Goal: Information Seeking & Learning: Check status

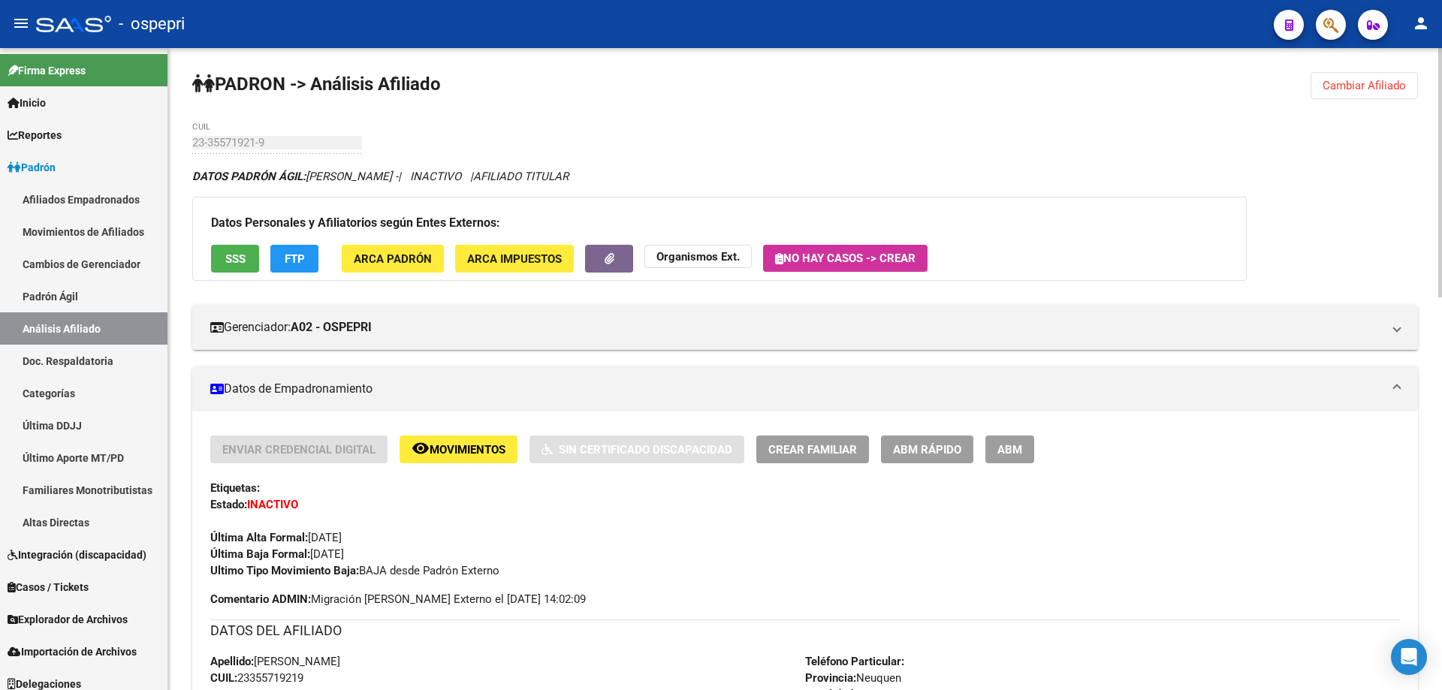
click at [1368, 83] on span "Cambiar Afiliado" at bounding box center [1364, 86] width 83 height 14
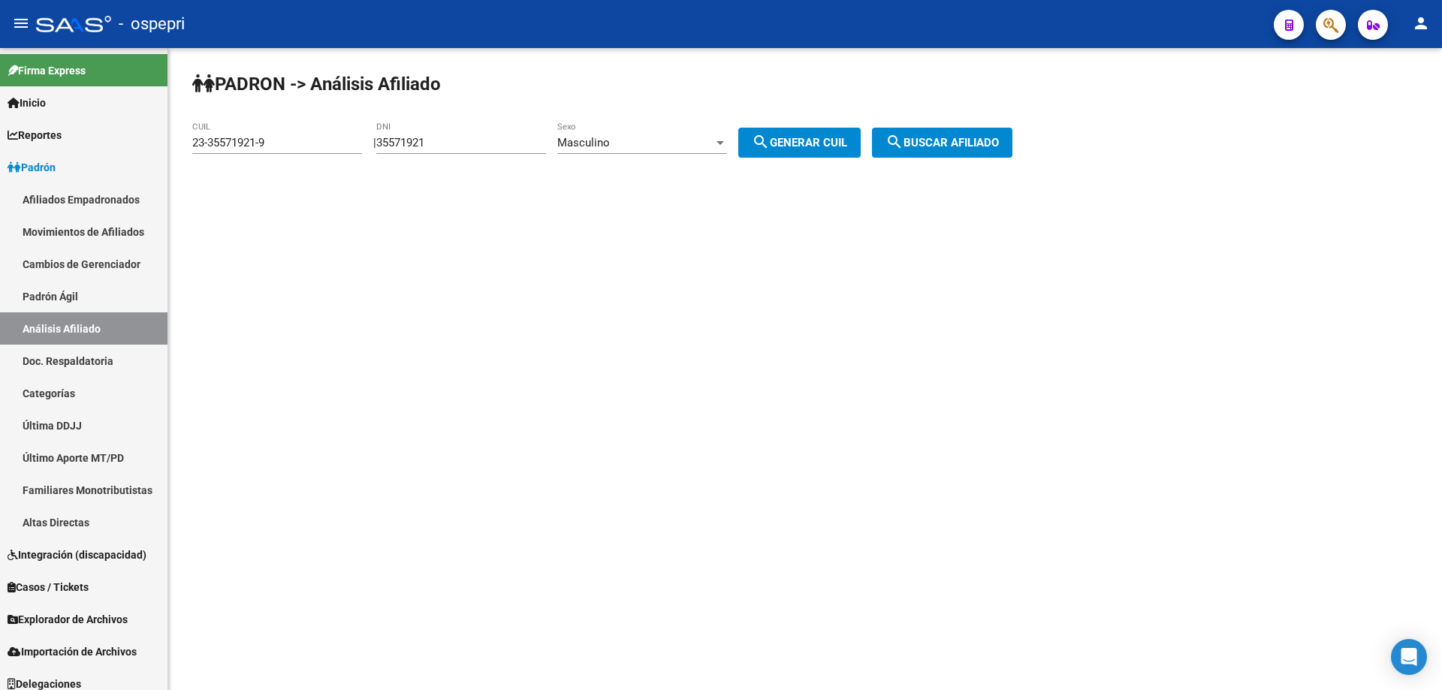
click at [410, 143] on input "35571921" at bounding box center [461, 143] width 170 height 14
paste input "25216480"
type input "25216480"
click at [800, 128] on button "search Generar CUIL" at bounding box center [800, 143] width 122 height 30
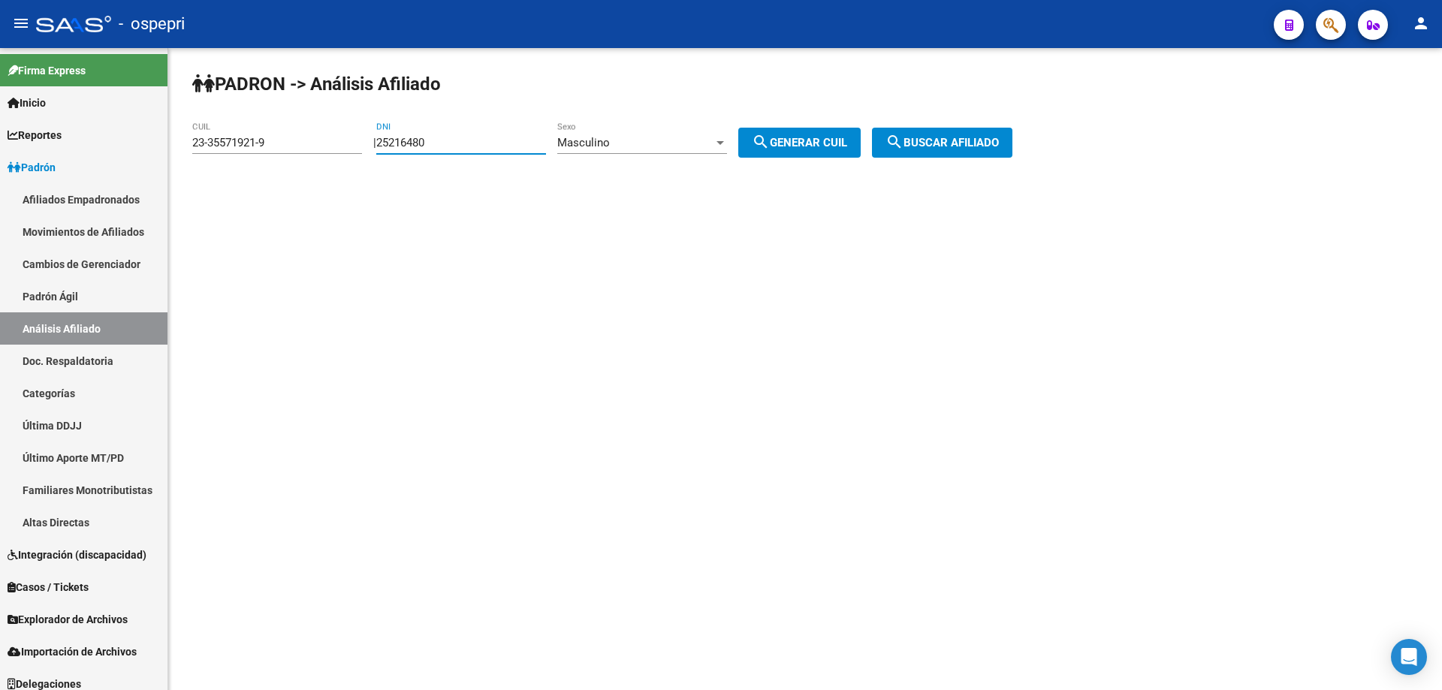
type input "20-25216480-5"
click at [926, 134] on button "search Buscar afiliado" at bounding box center [942, 143] width 140 height 30
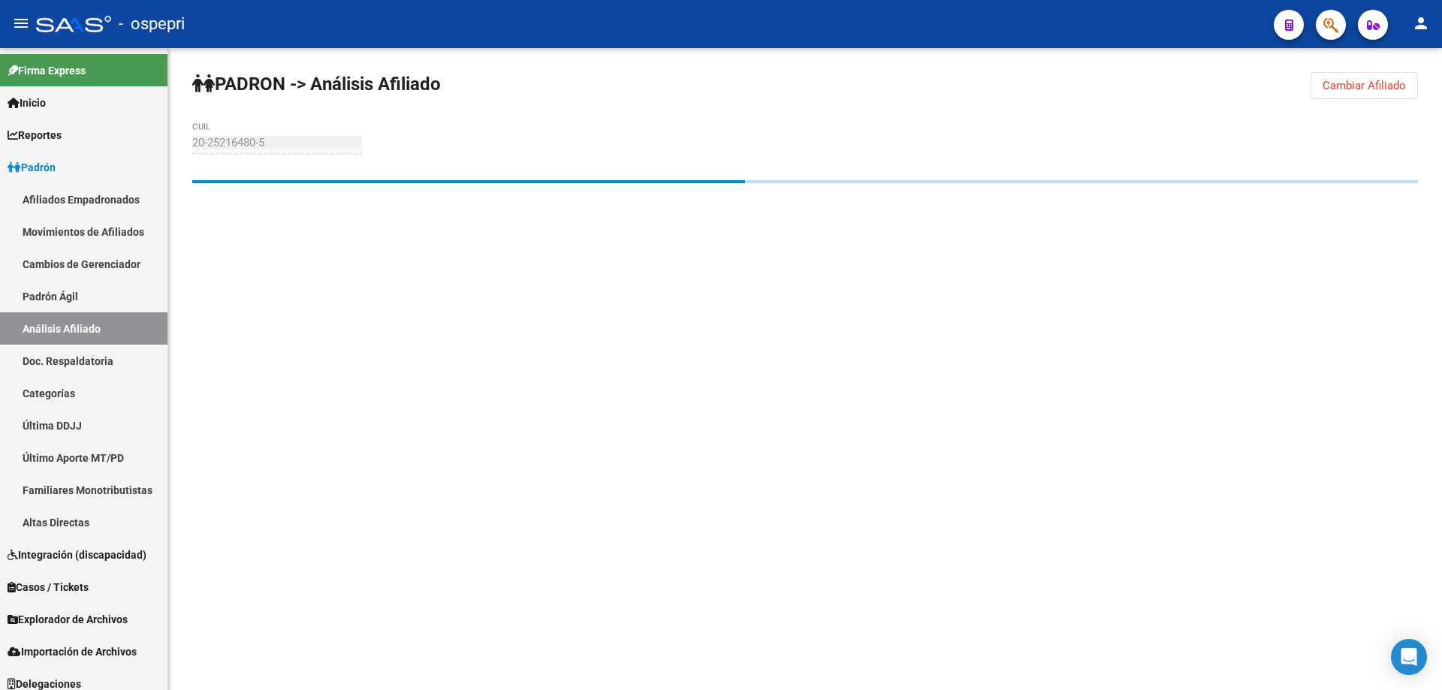
click at [515, 376] on mat-sidenav-content "[PERSON_NAME] -> Análisis Afiliado Cambiar Afiliado 20-25216480-5 CUIL" at bounding box center [805, 369] width 1274 height 642
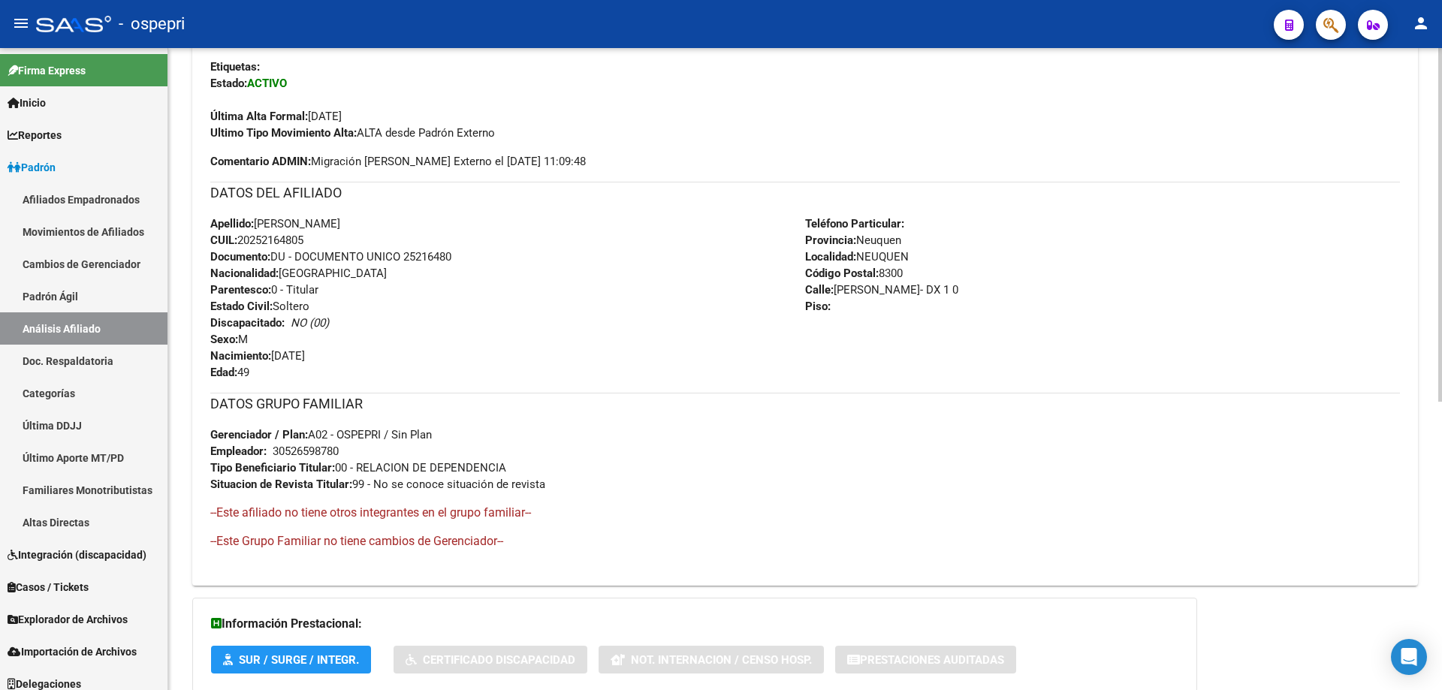
scroll to position [524, 0]
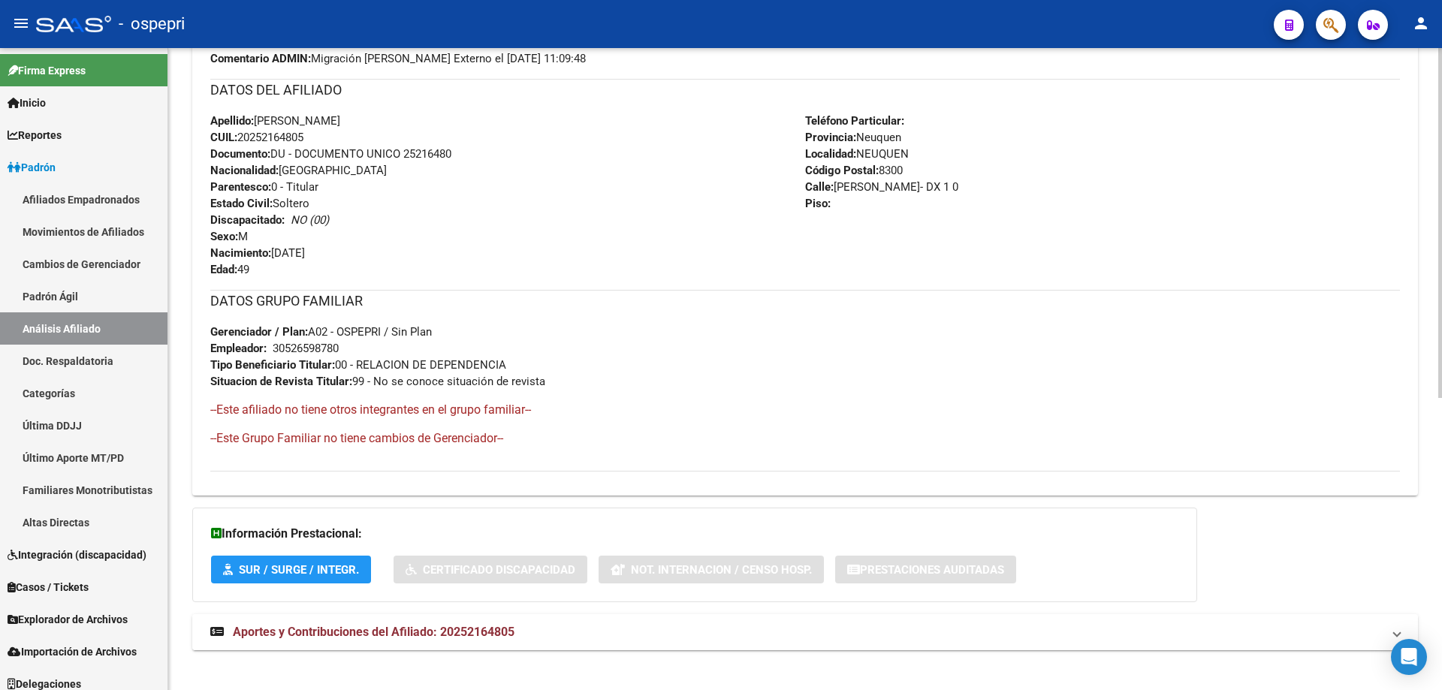
click at [479, 645] on mat-expansion-panel-header "Aportes y Contribuciones del Afiliado: 20252164805" at bounding box center [805, 633] width 1226 height 36
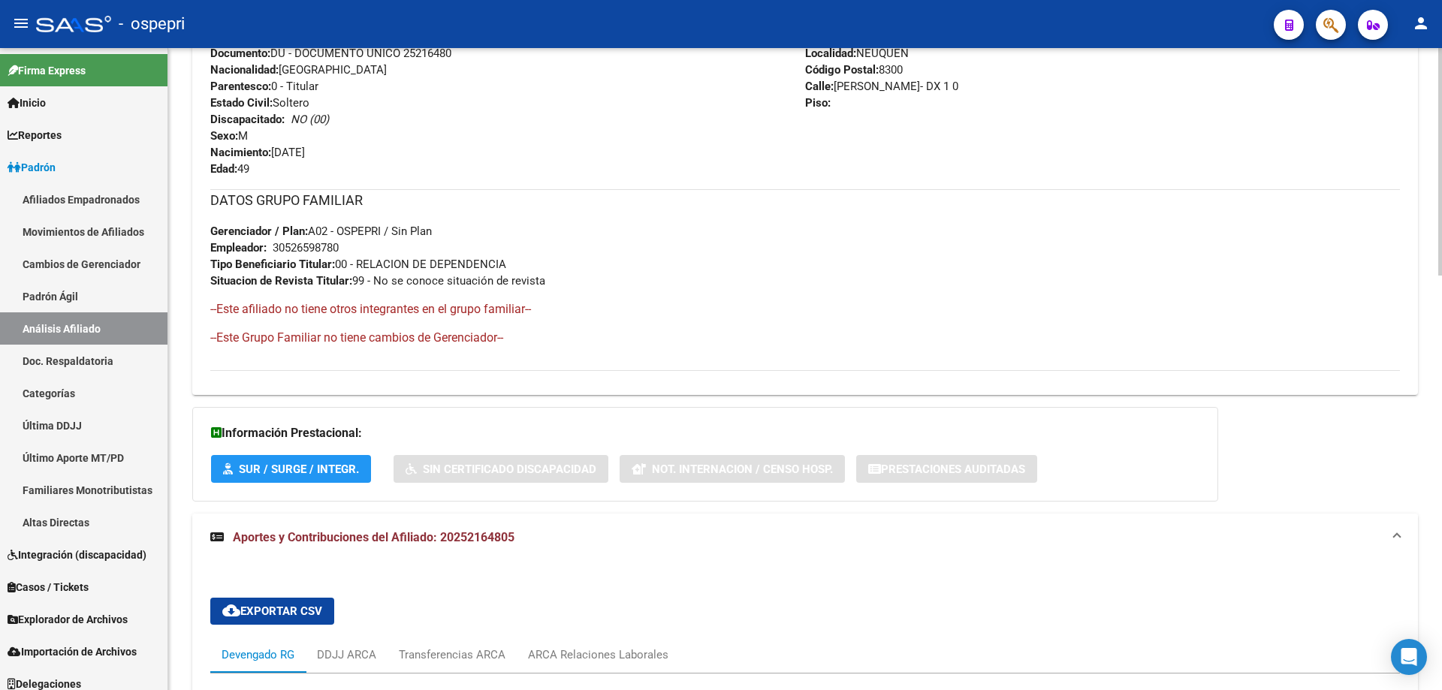
scroll to position [1026, 0]
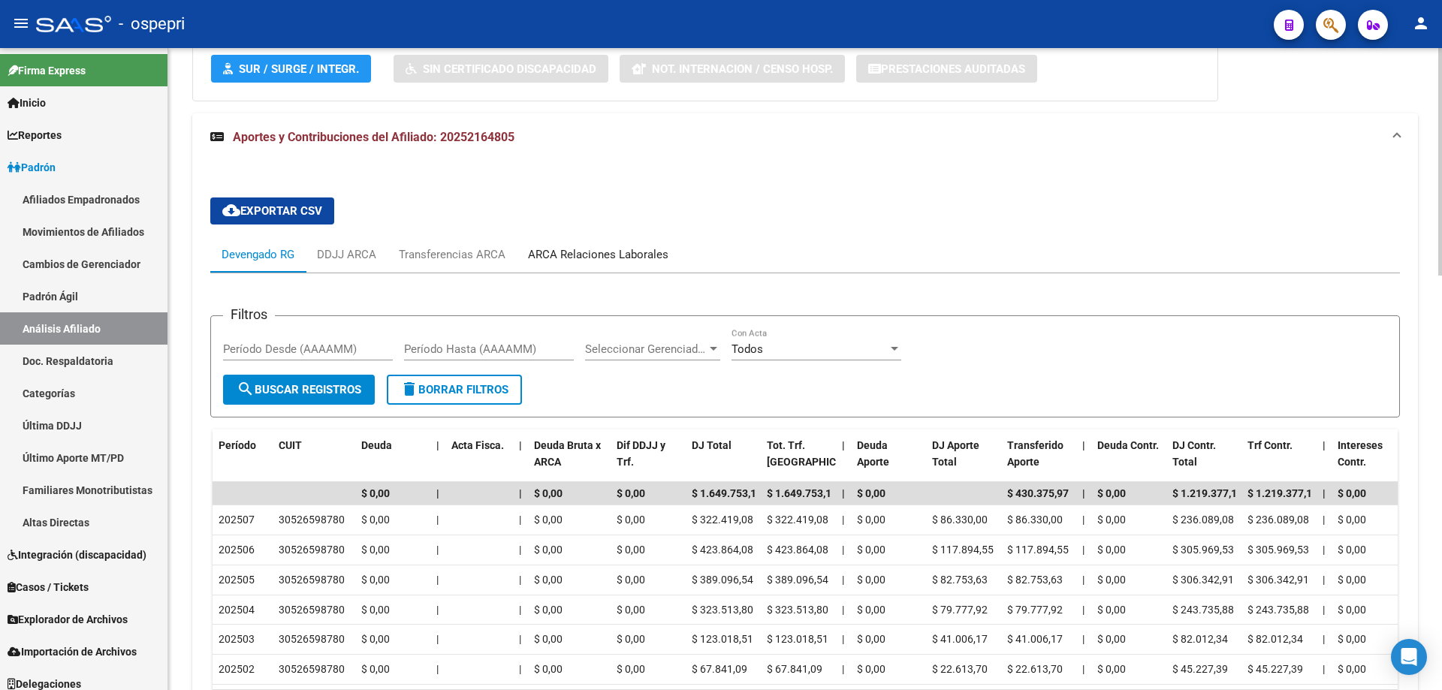
click at [659, 265] on div "ARCA Relaciones Laborales" at bounding box center [598, 255] width 163 height 36
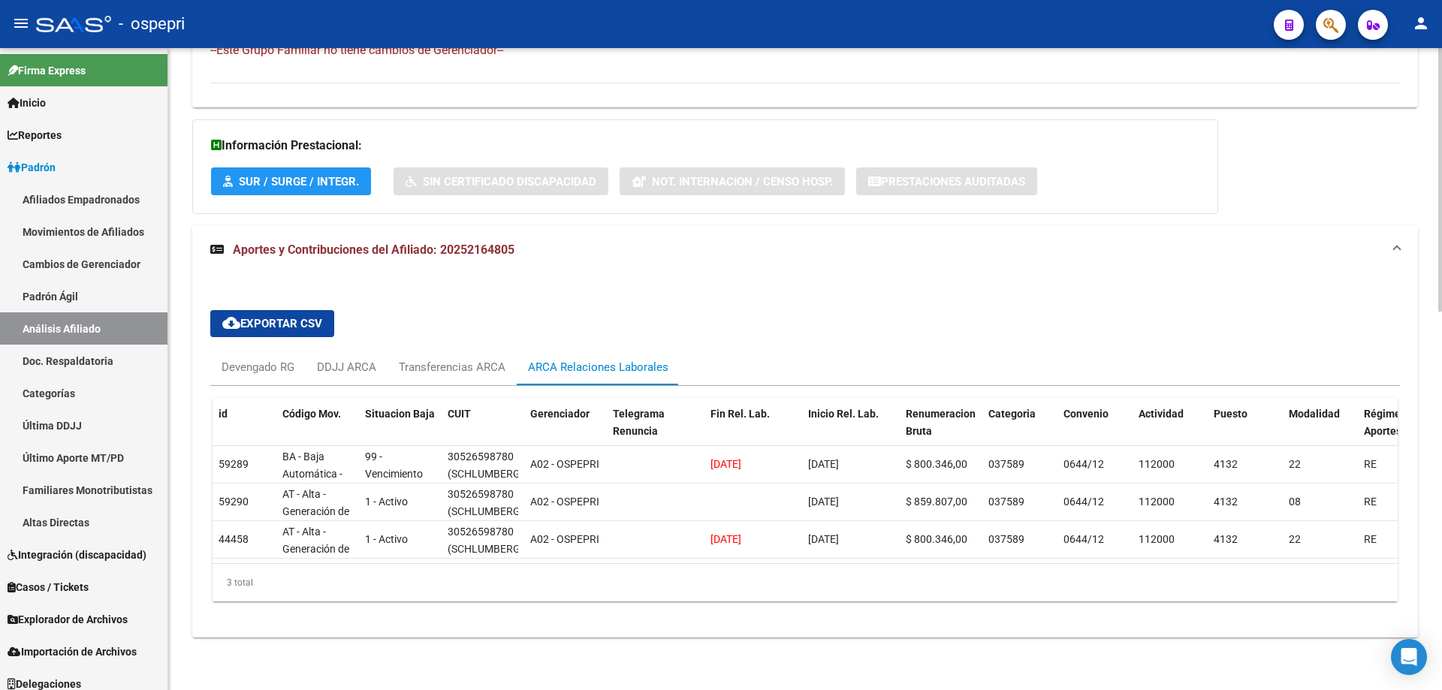
scroll to position [0, 0]
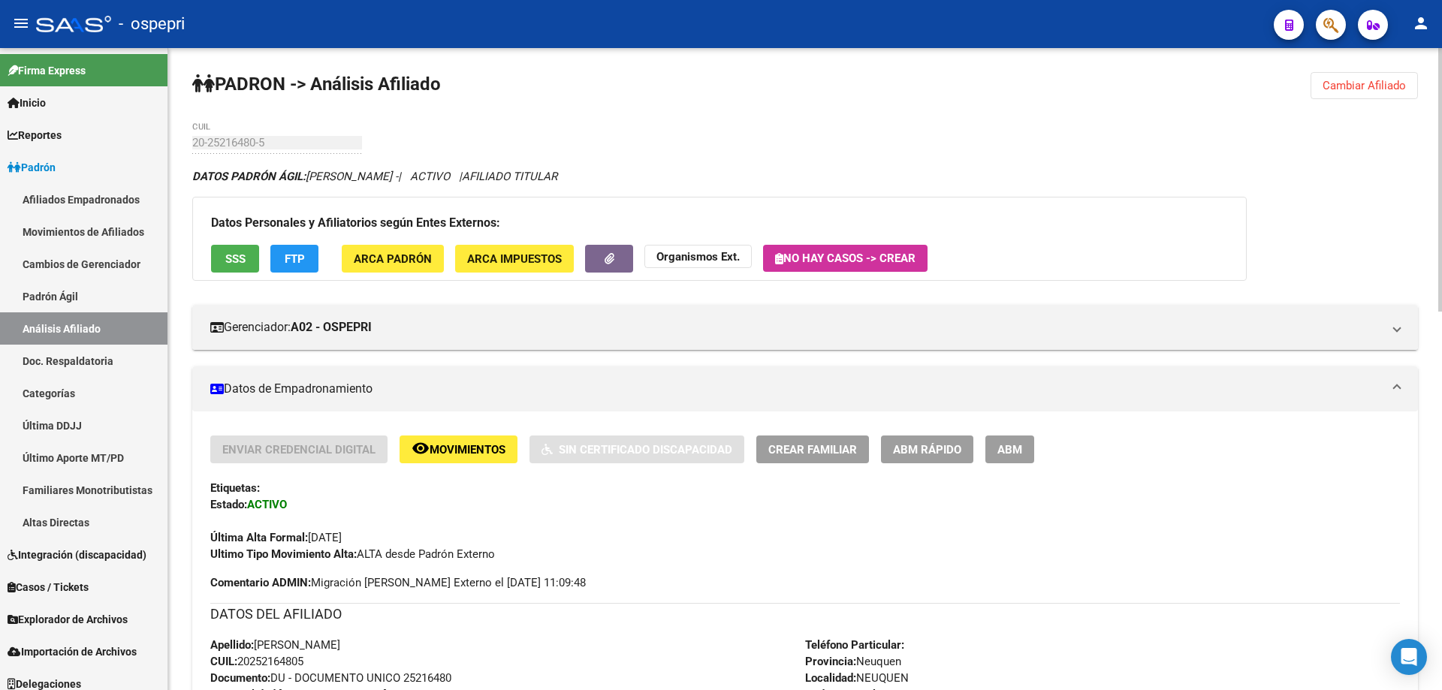
drag, startPoint x: 1373, startPoint y: 88, endPoint x: 1181, endPoint y: 95, distance: 191.7
click at [1369, 87] on span "Cambiar Afiliado" at bounding box center [1364, 86] width 83 height 14
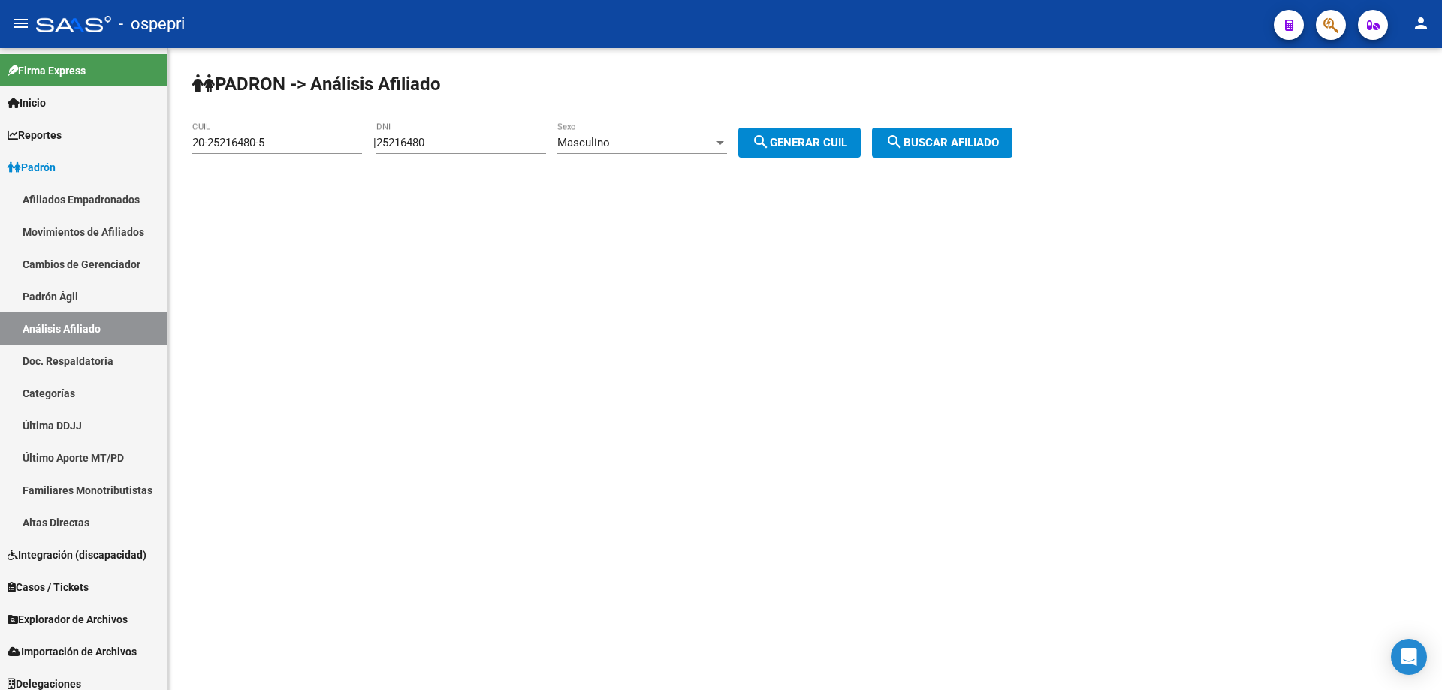
click at [421, 143] on input "25216480" at bounding box center [461, 143] width 170 height 14
paste input "32722707"
type input "32722707"
click at [814, 144] on span "search Generar CUIL" at bounding box center [799, 143] width 95 height 14
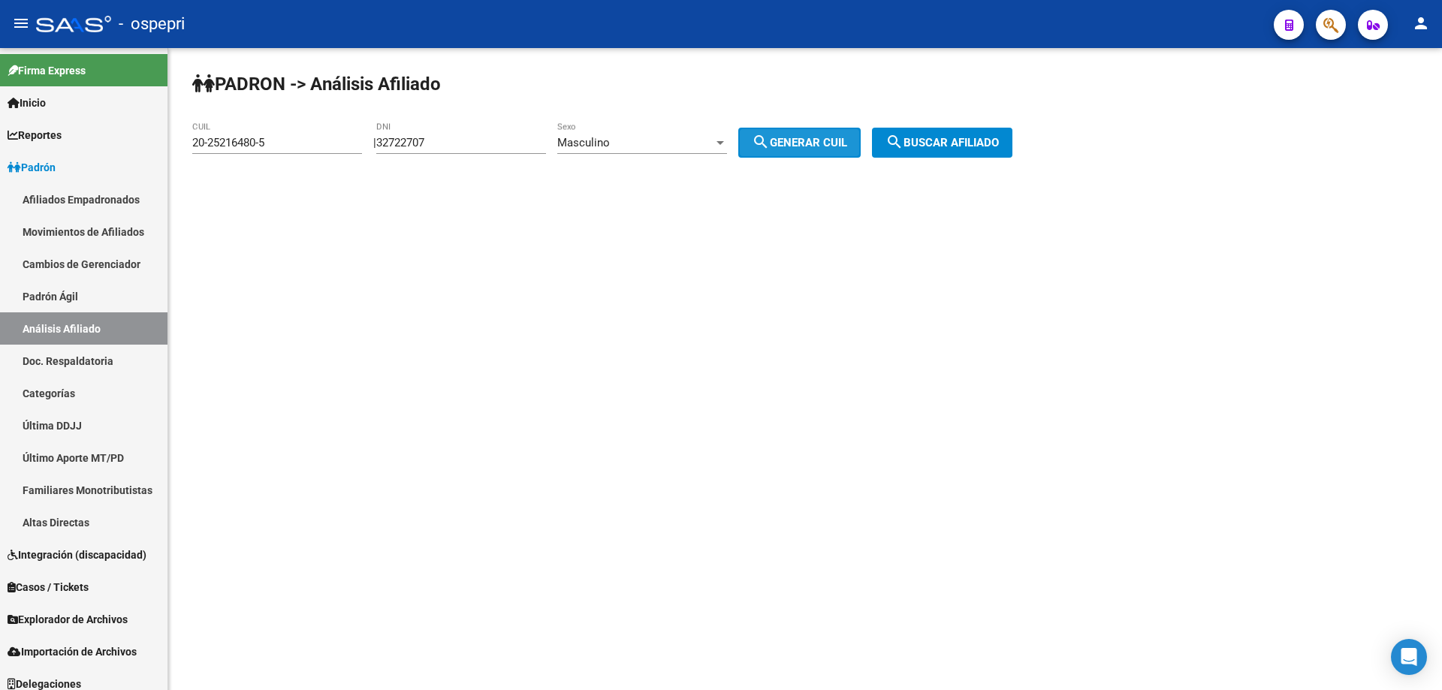
type input "20-32722707-7"
click at [959, 140] on span "search Buscar afiliado" at bounding box center [942, 143] width 113 height 14
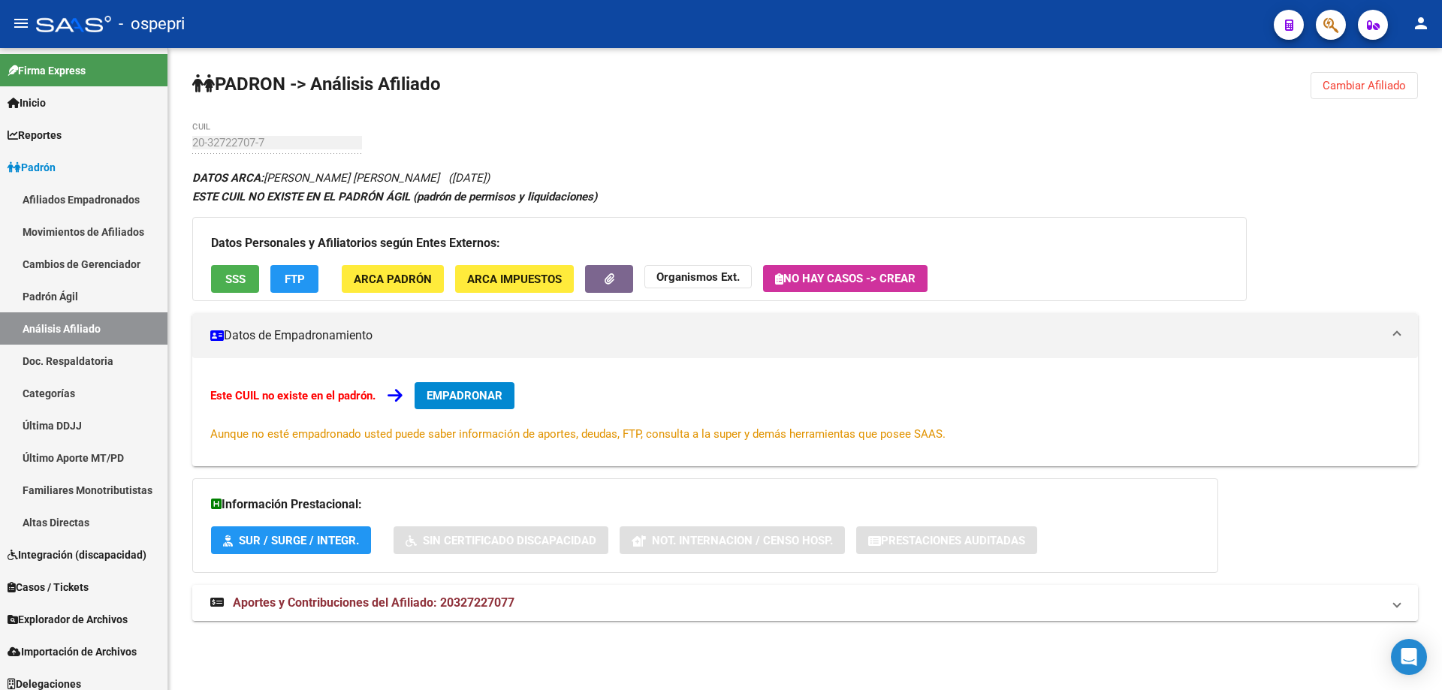
click at [384, 605] on span "Aportes y Contribuciones del Afiliado: 20327227077" at bounding box center [374, 603] width 282 height 14
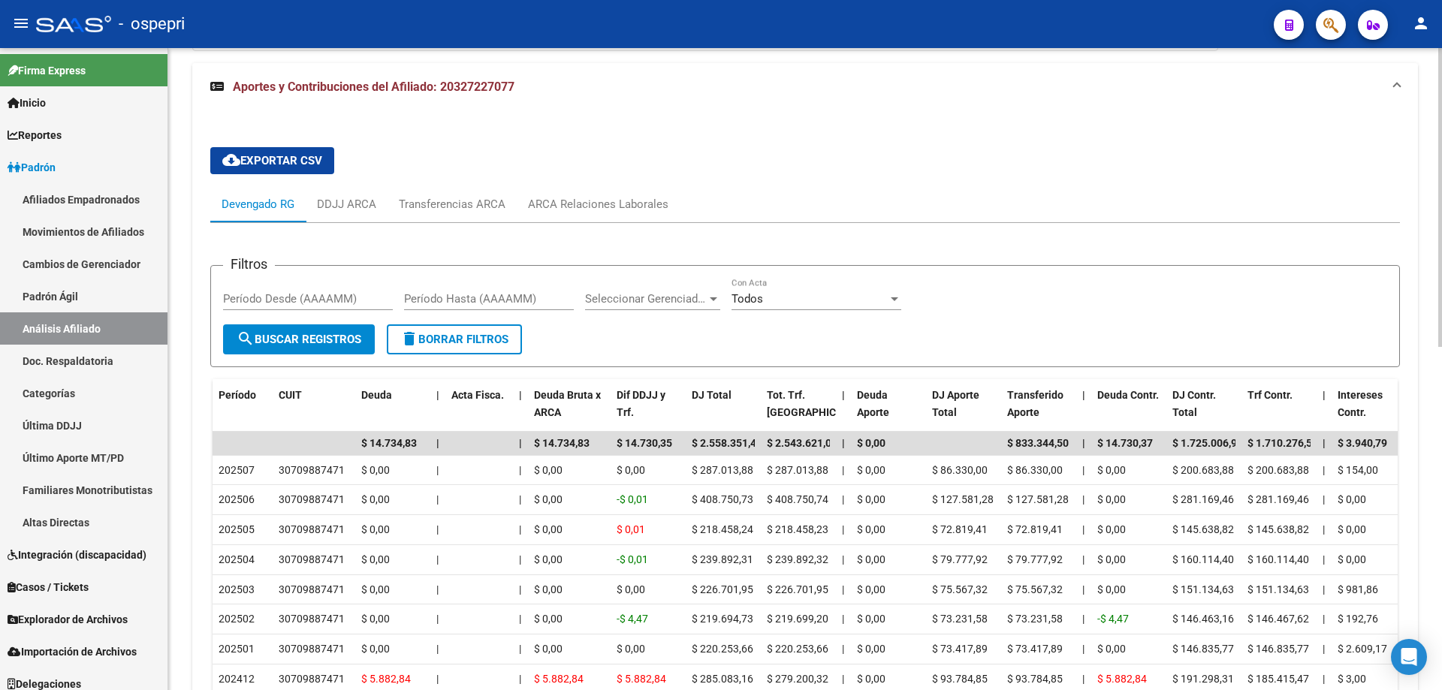
scroll to position [571, 0]
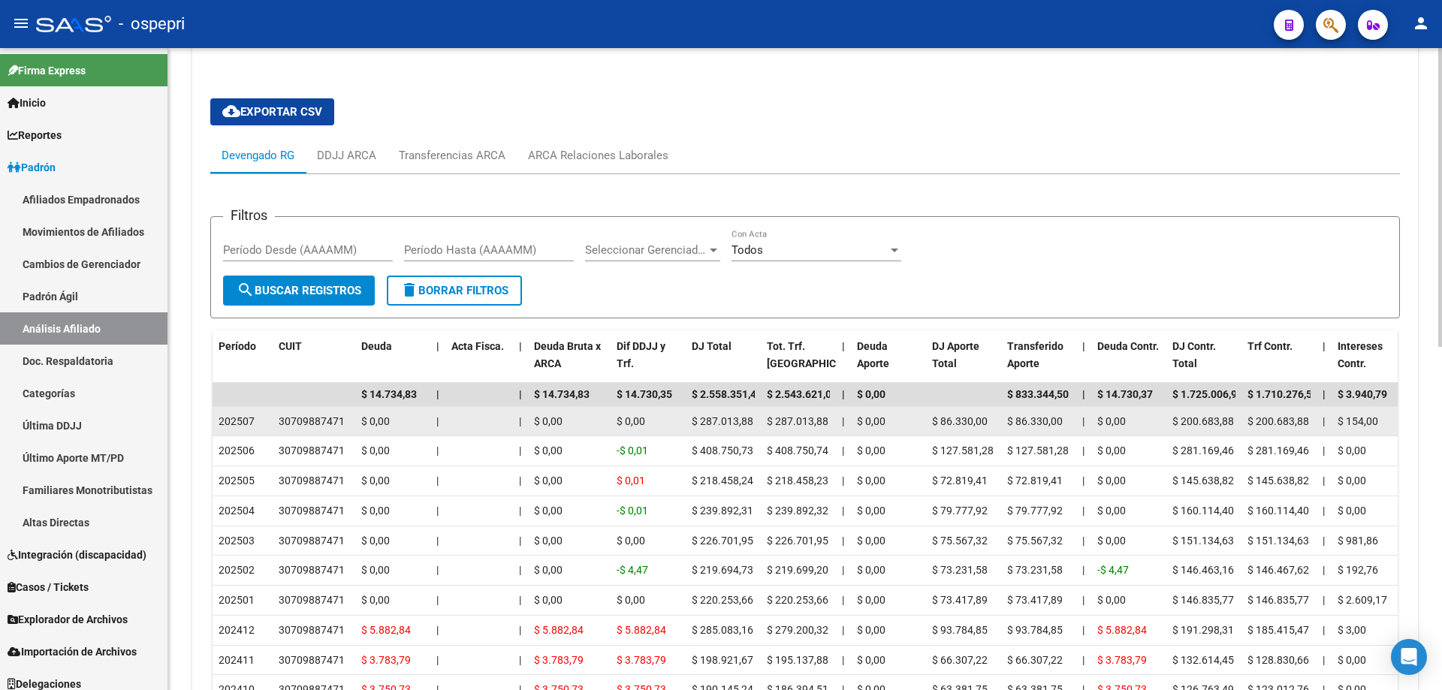
click at [317, 421] on div "30709887471" at bounding box center [312, 421] width 66 height 17
copy div "30709887471"
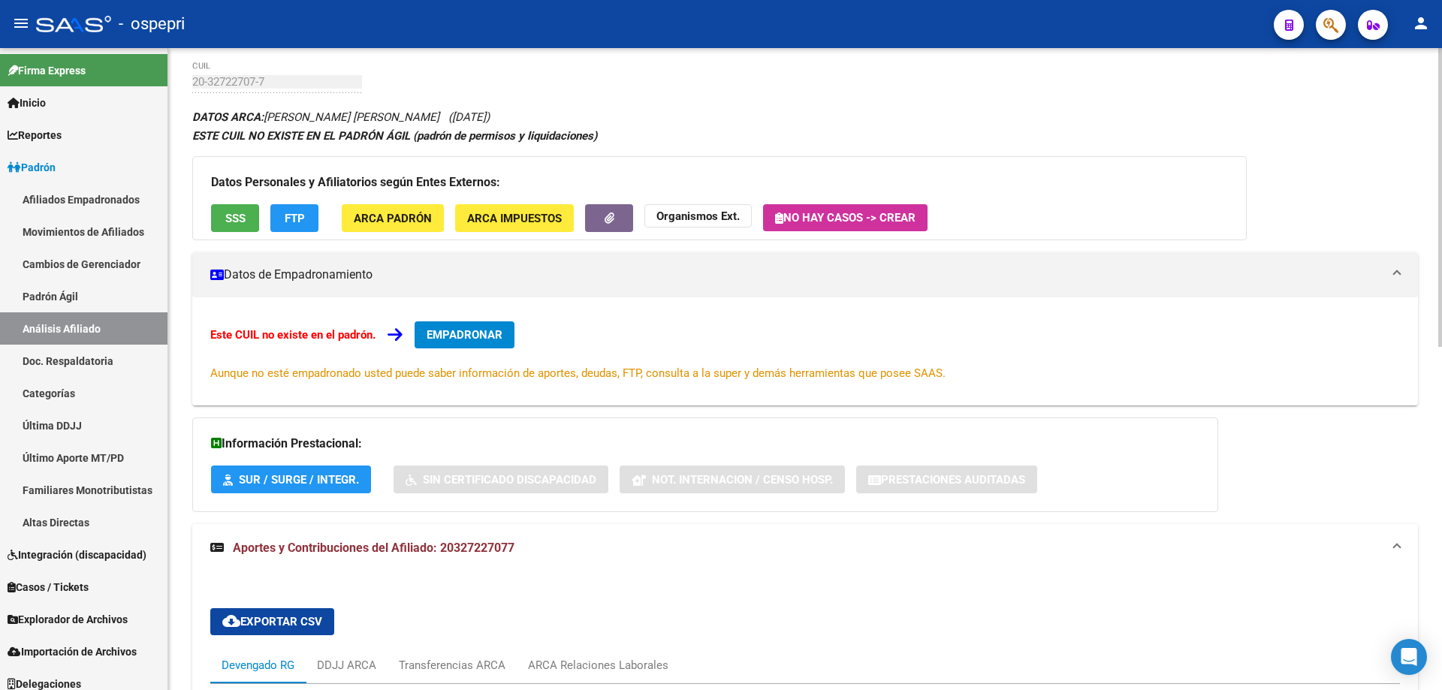
scroll to position [0, 0]
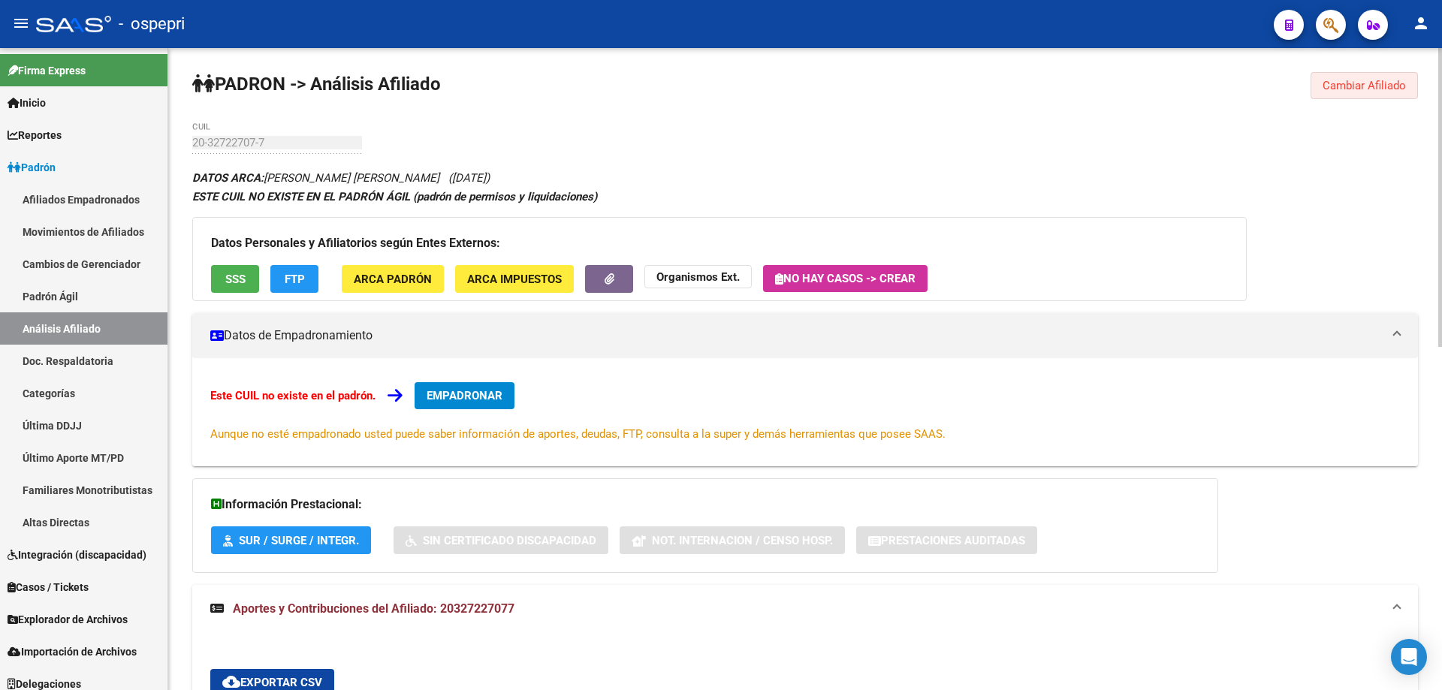
click at [1393, 86] on span "Cambiar Afiliado" at bounding box center [1364, 86] width 83 height 14
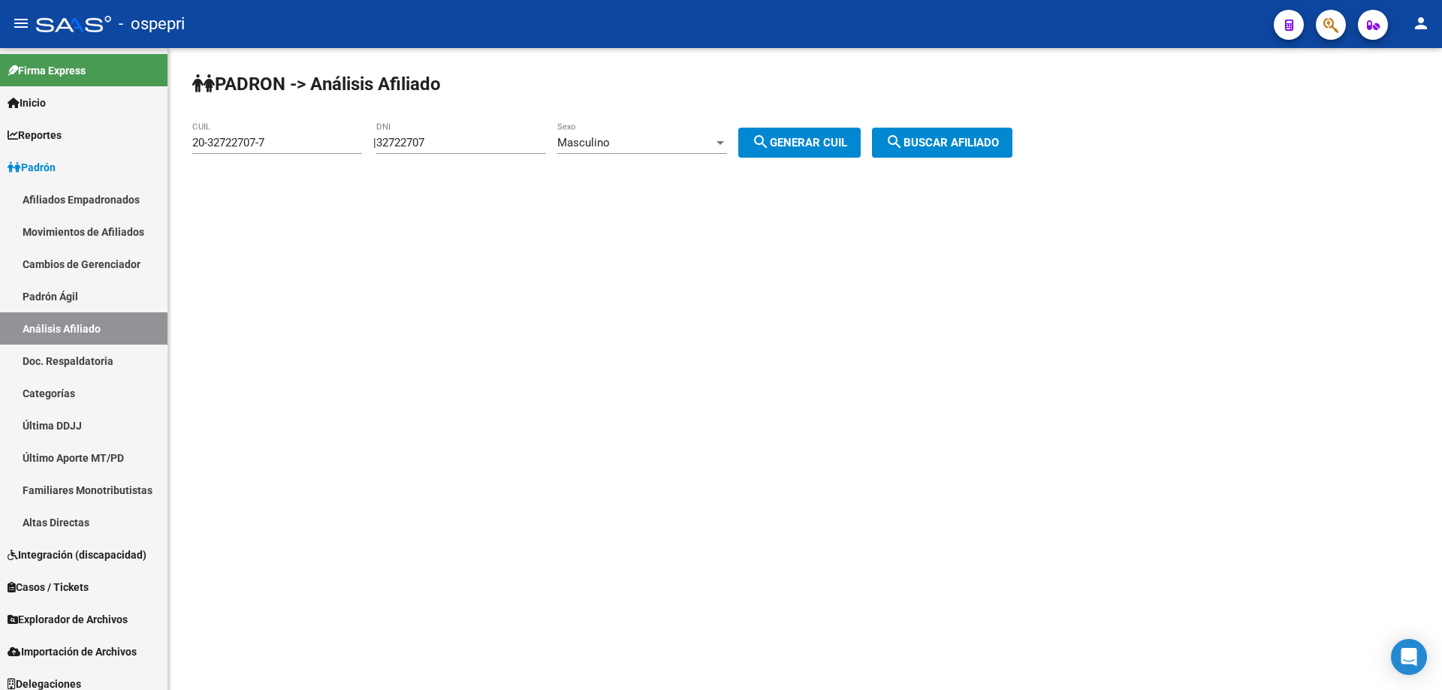
click at [421, 144] on input "32722707" at bounding box center [461, 143] width 170 height 14
paste input "1686039"
type input "16860397"
click at [739, 128] on button "search Generar CUIL" at bounding box center [800, 143] width 122 height 30
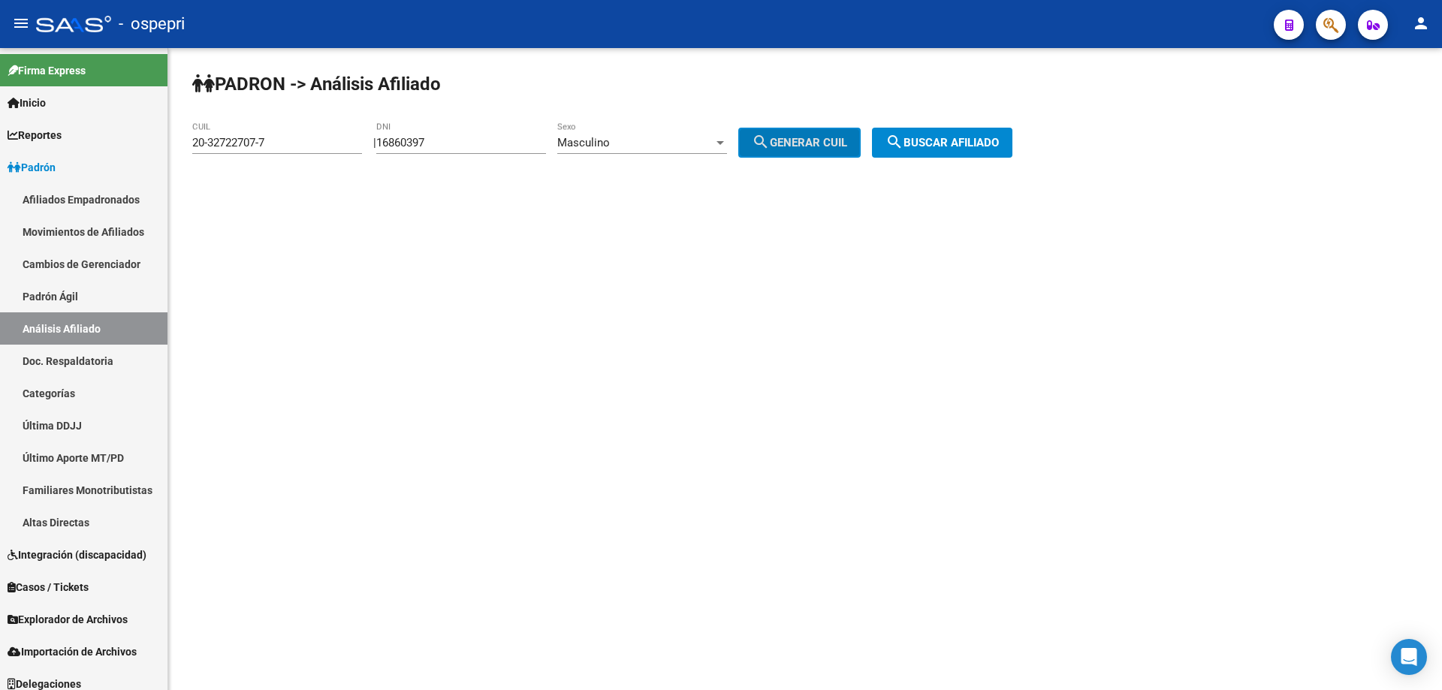
type input "20-16860397-6"
click button "search Buscar afiliado" at bounding box center [942, 143] width 140 height 30
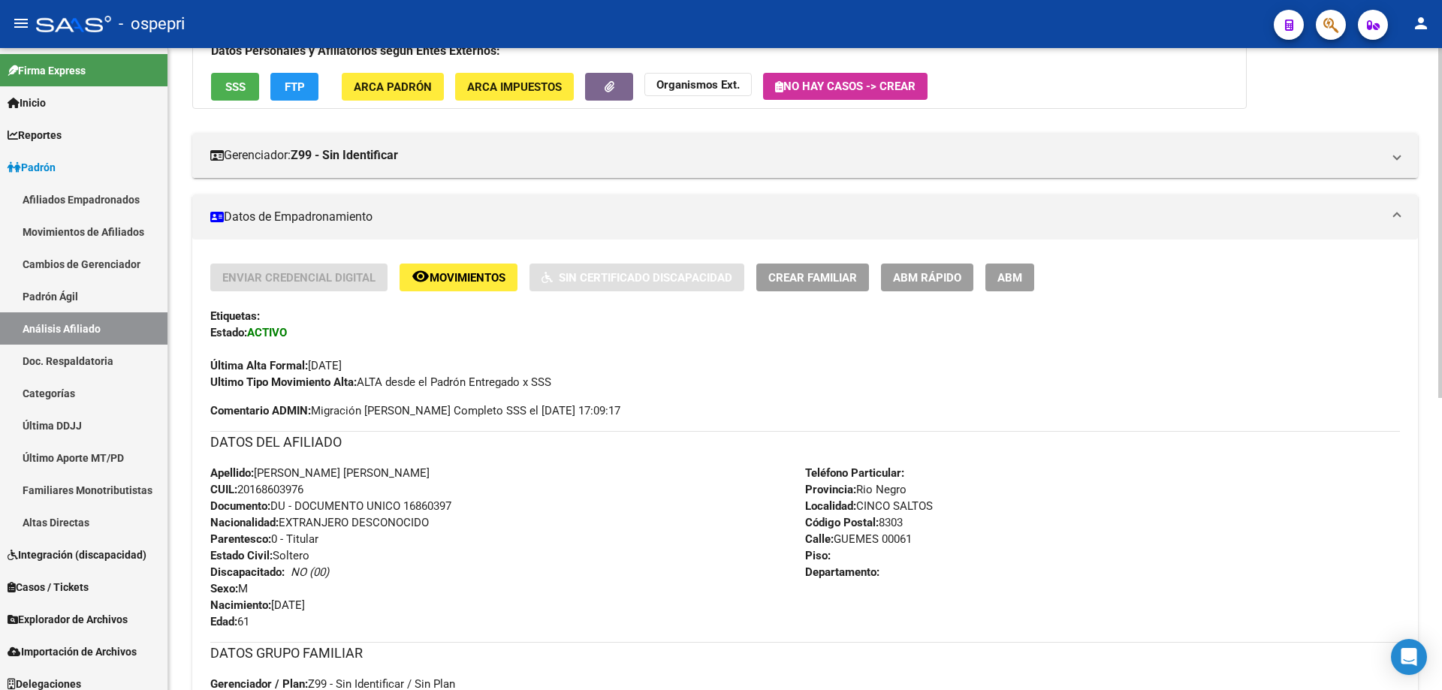
scroll to position [537, 0]
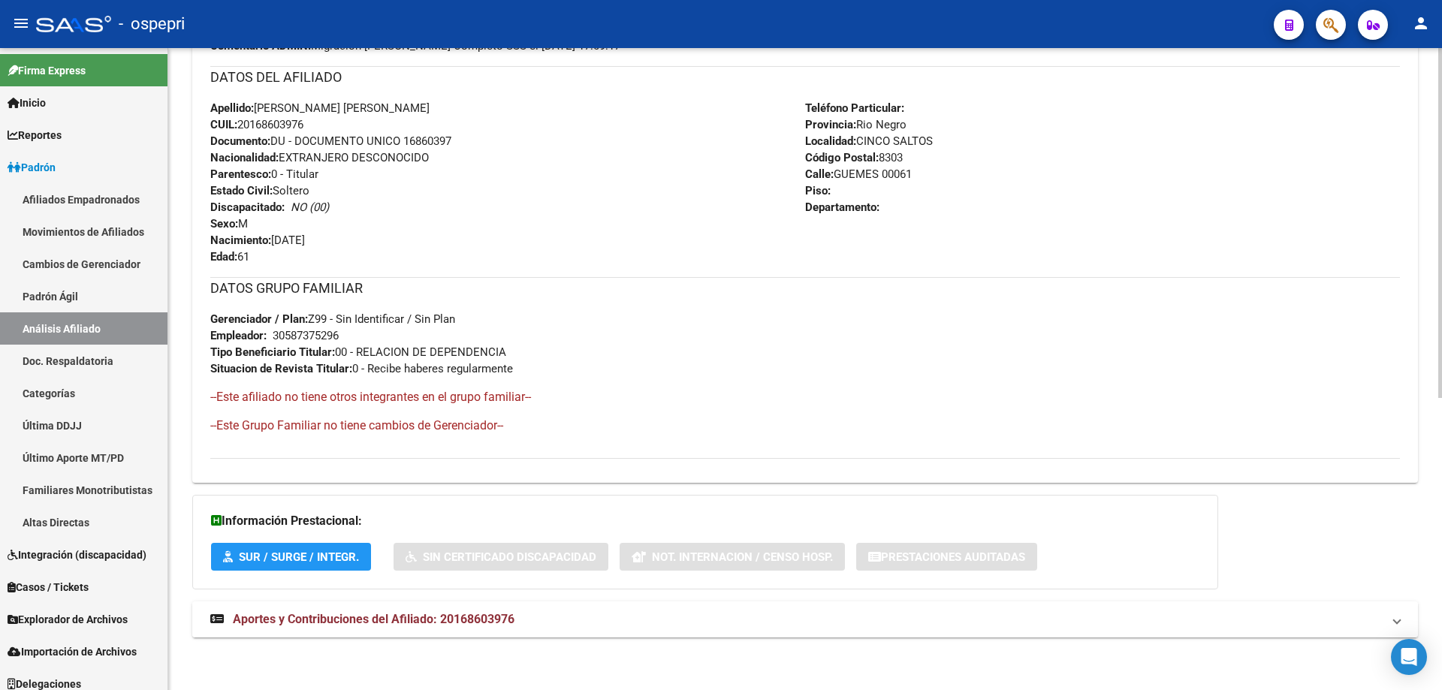
click at [376, 613] on span "Aportes y Contribuciones del Afiliado: 20168603976" at bounding box center [374, 619] width 282 height 14
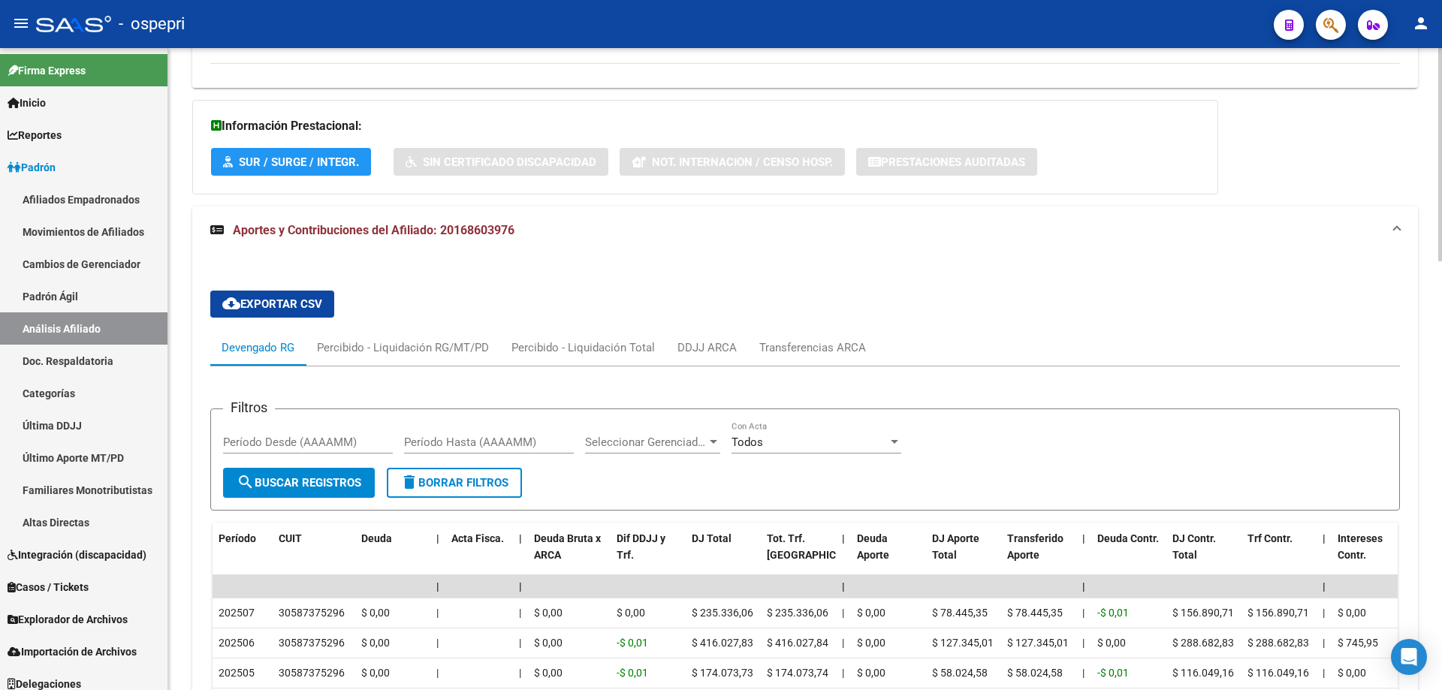
scroll to position [938, 0]
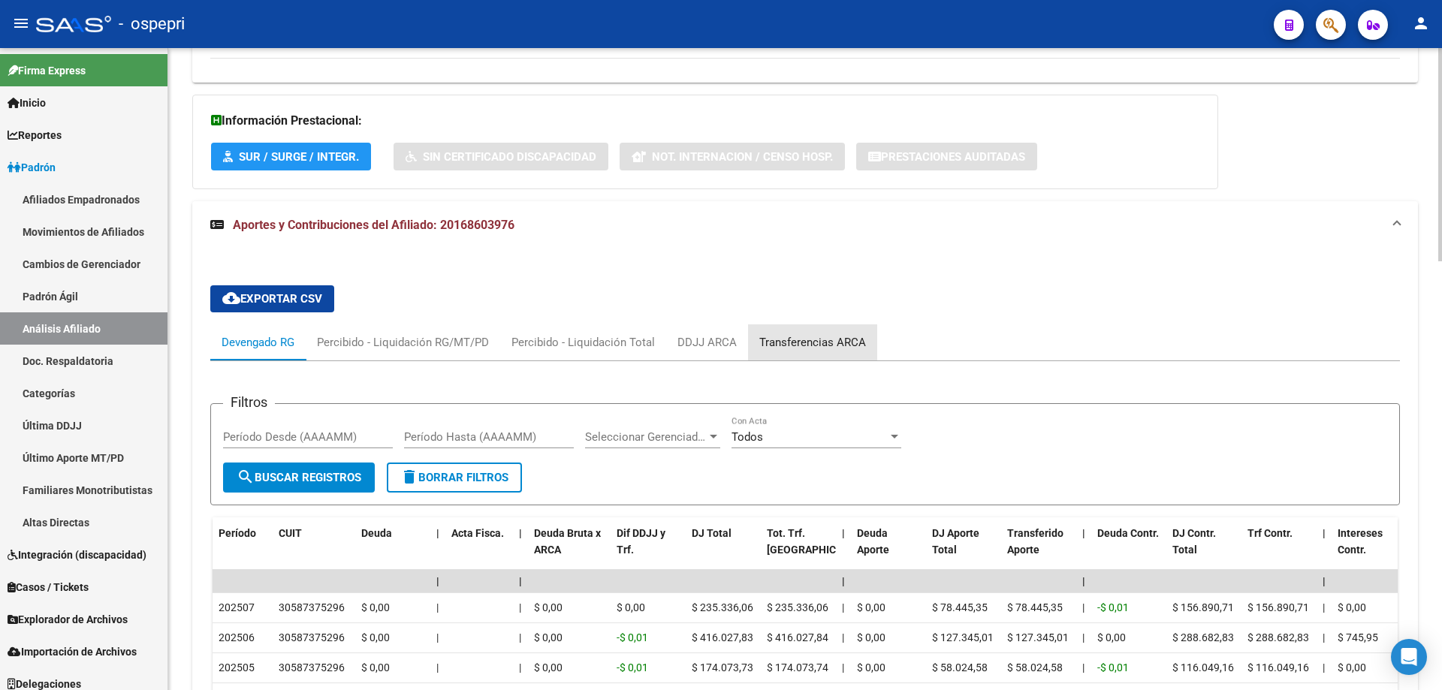
click at [837, 340] on div "Transferencias ARCA" at bounding box center [813, 342] width 107 height 17
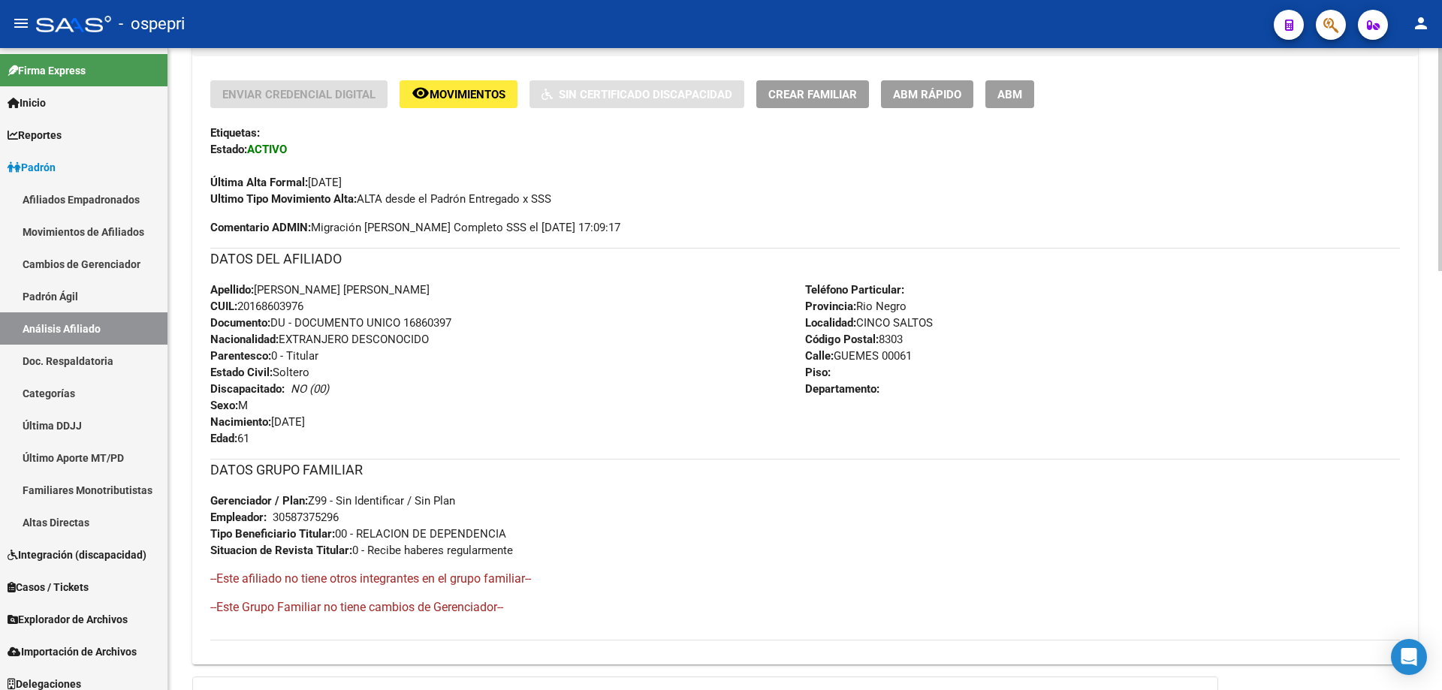
scroll to position [137, 0]
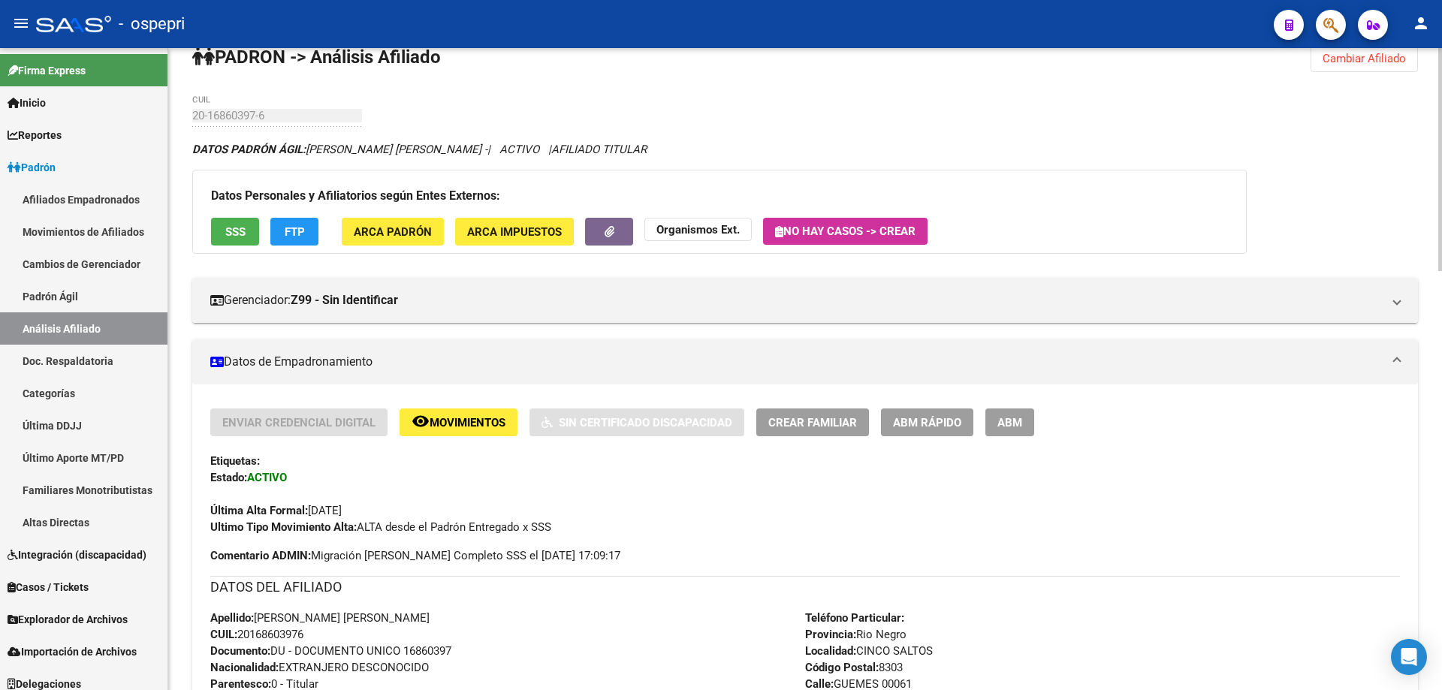
scroll to position [0, 0]
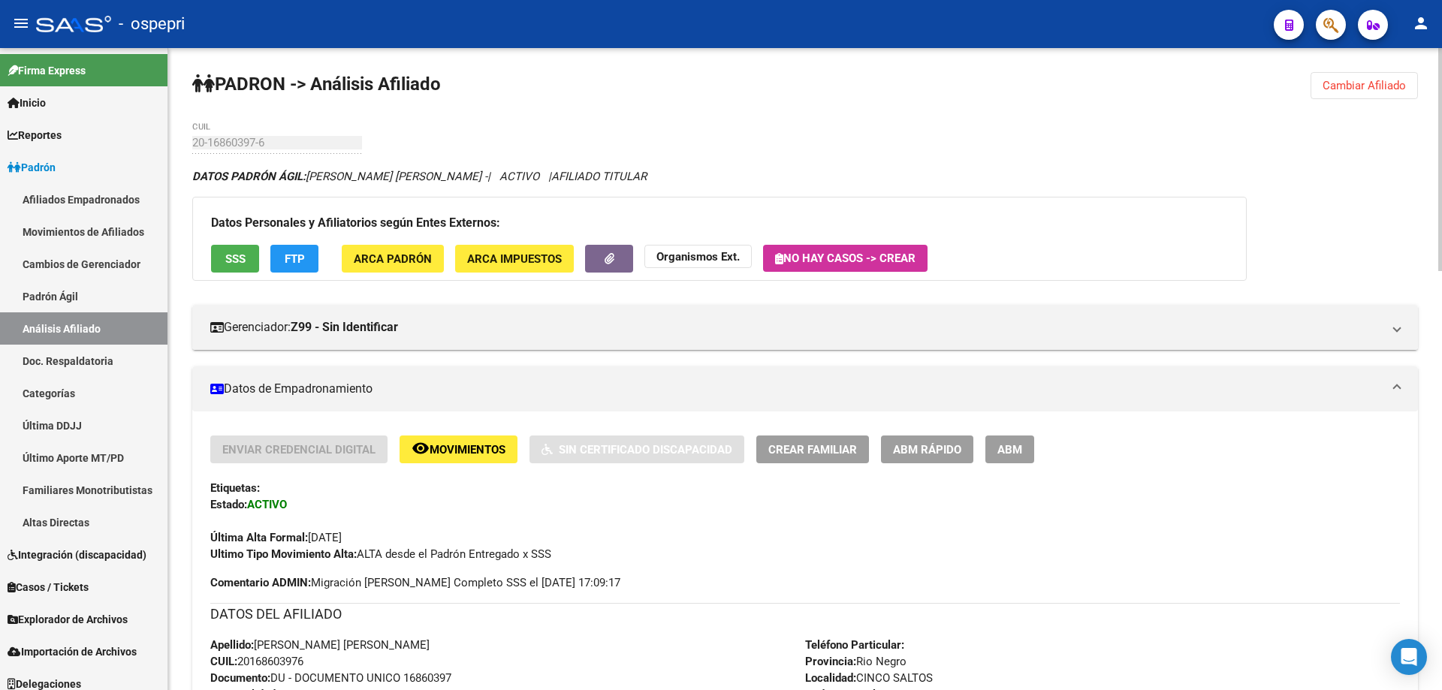
drag, startPoint x: 1370, startPoint y: 83, endPoint x: 1243, endPoint y: 90, distance: 126.4
click at [1367, 86] on span "Cambiar Afiliado" at bounding box center [1364, 86] width 83 height 14
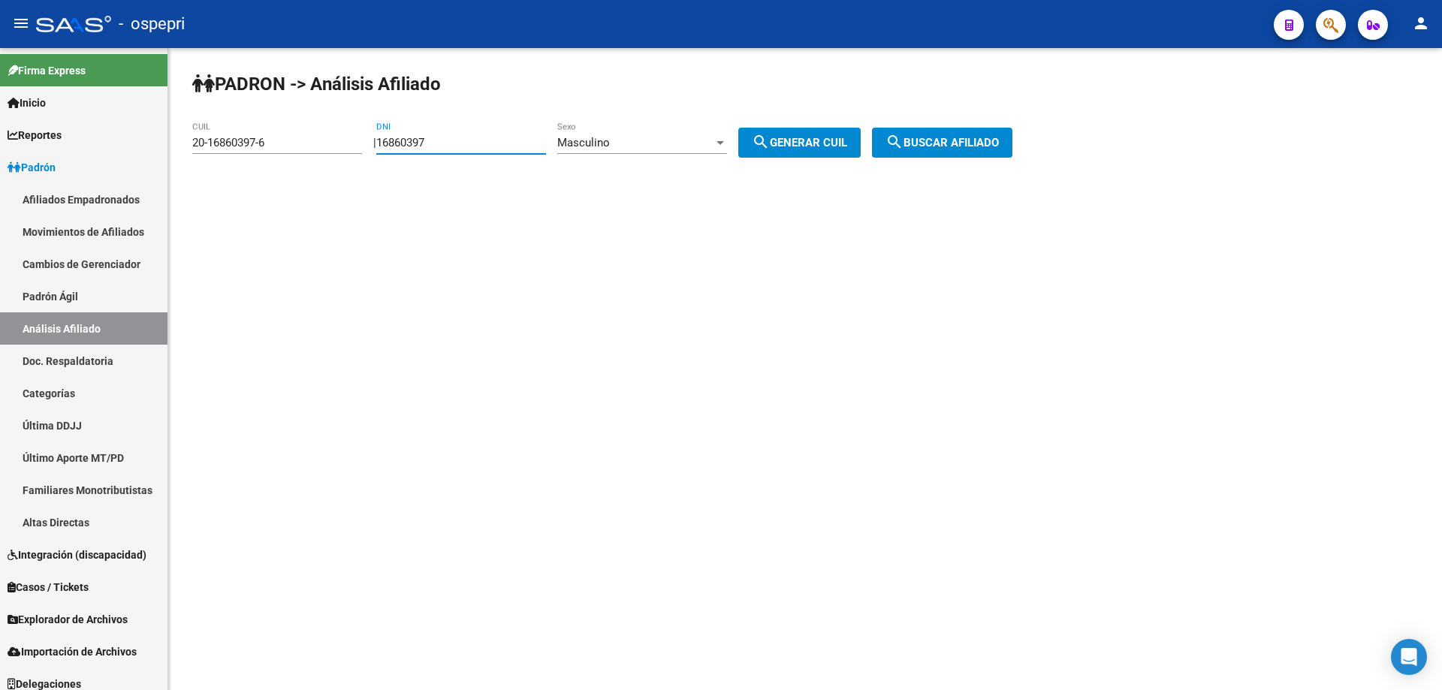
click at [418, 142] on input "16860397" at bounding box center [461, 143] width 170 height 14
paste input "94892322"
type input "94892322"
click at [690, 140] on div "Masculino" at bounding box center [635, 143] width 156 height 14
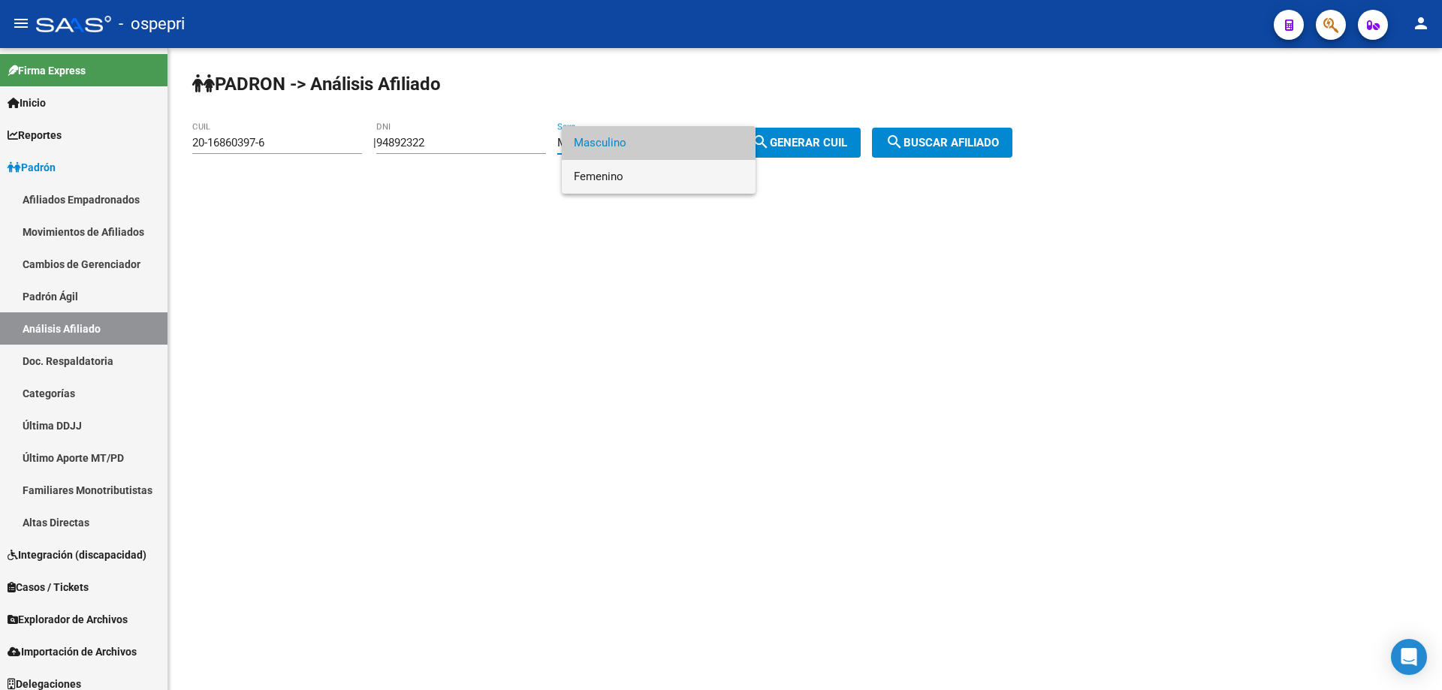
click at [627, 173] on span "Femenino" at bounding box center [659, 177] width 170 height 34
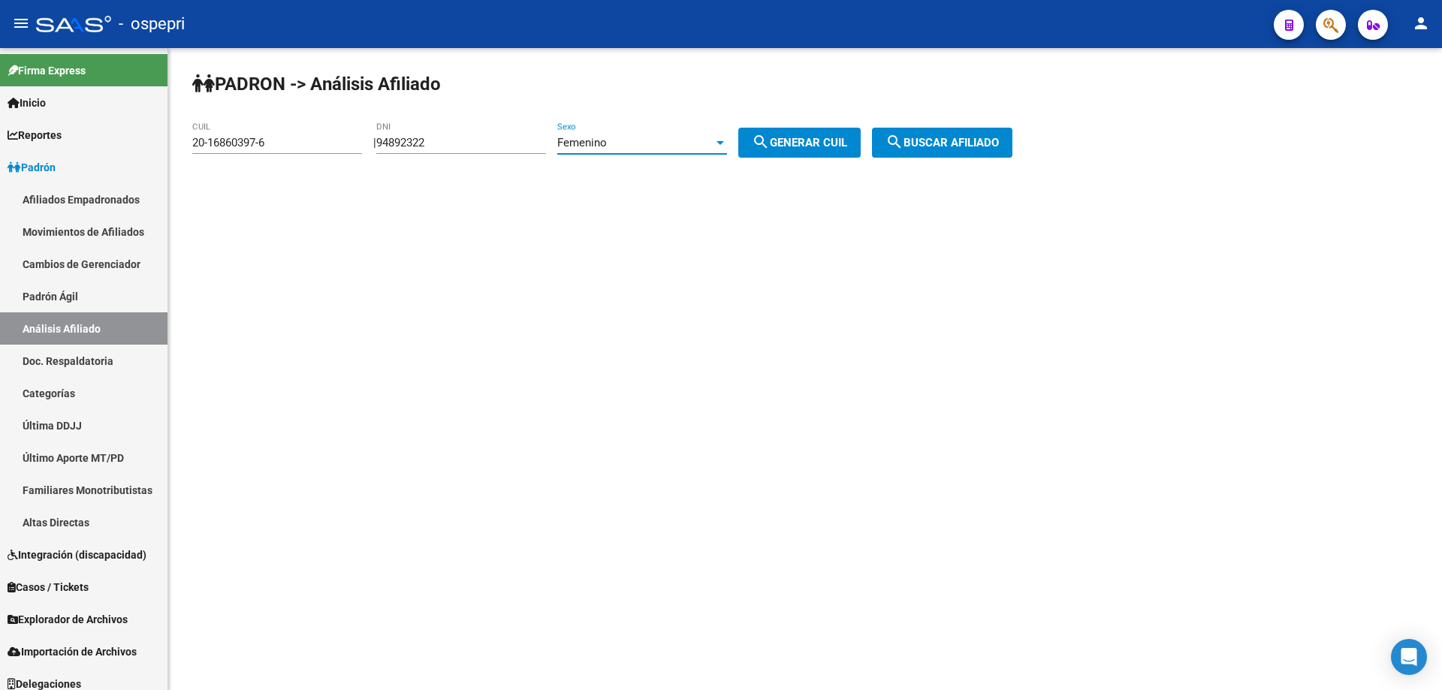
click at [817, 142] on span "search Generar CUIL" at bounding box center [799, 143] width 95 height 14
type input "27-94892322-5"
click at [969, 143] on span "search Buscar afiliado" at bounding box center [942, 143] width 113 height 14
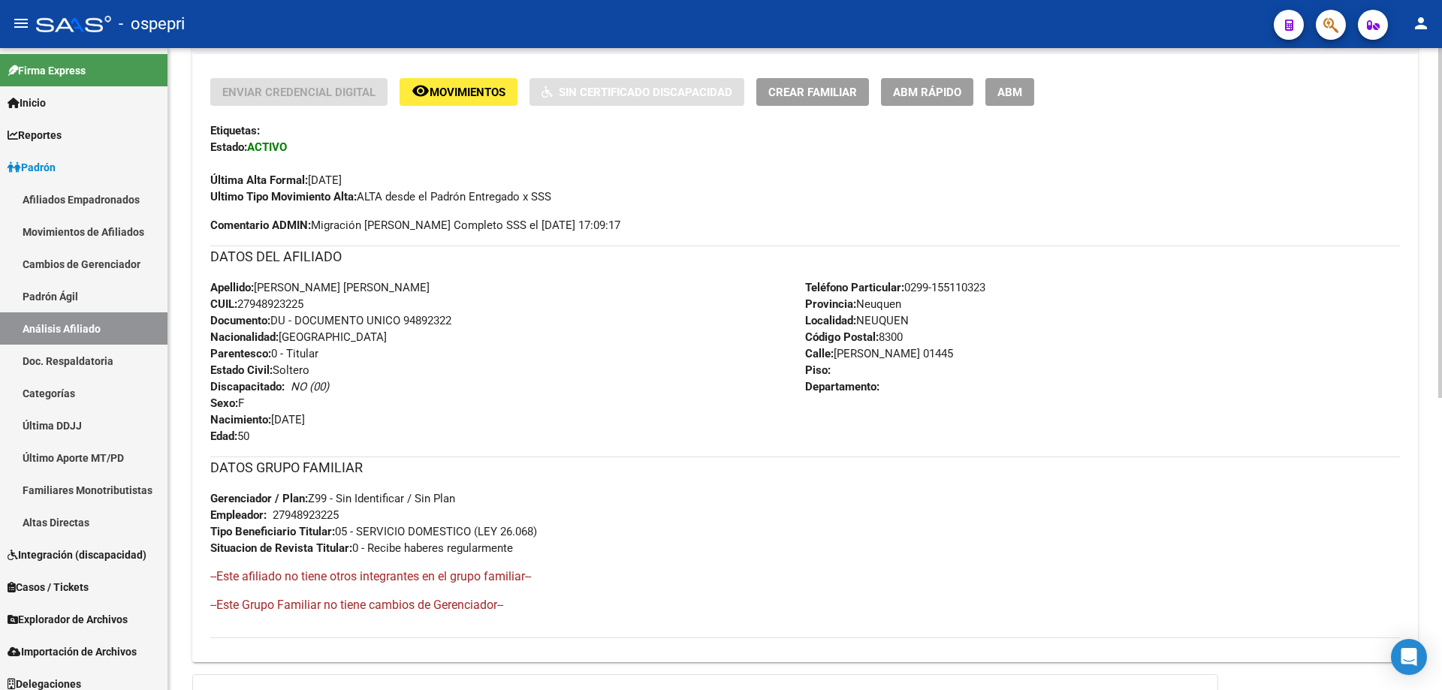
scroll to position [537, 0]
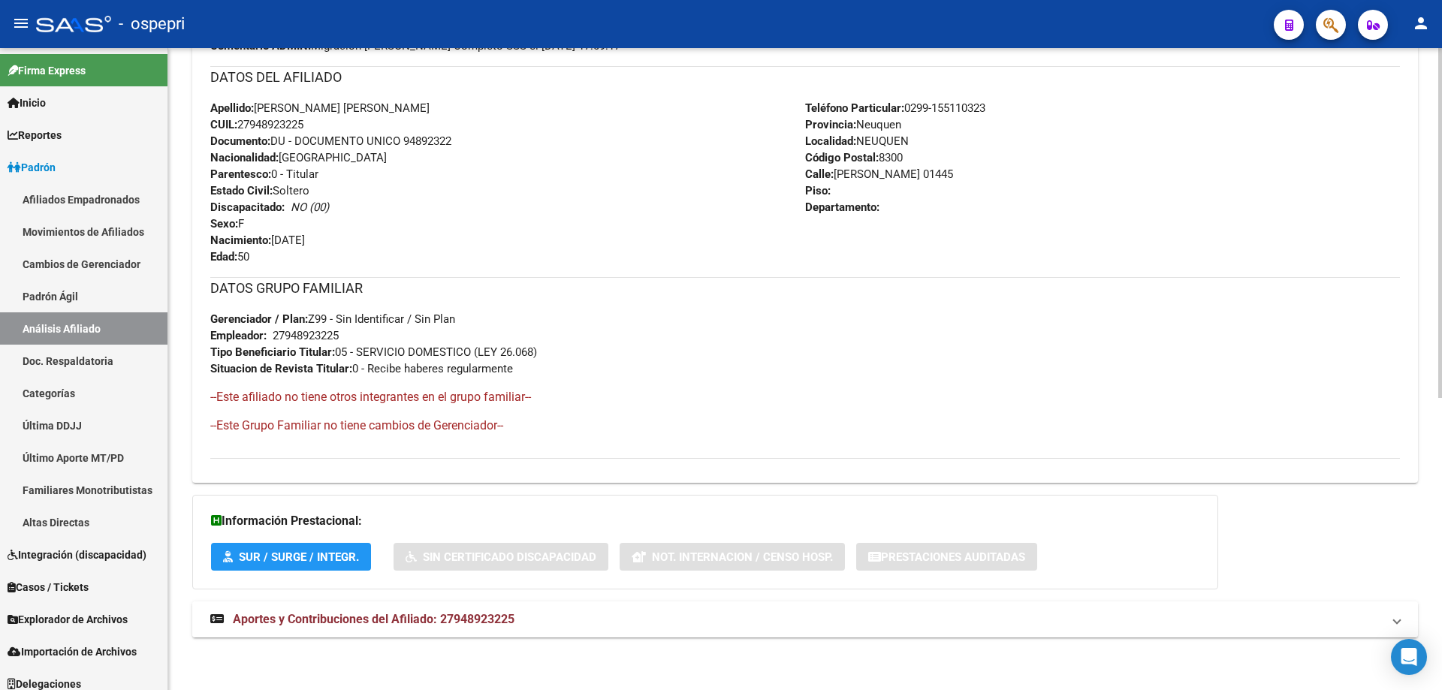
click at [468, 612] on mat-expansion-panel-header "Aportes y Contribuciones del Afiliado: 27948923225" at bounding box center [805, 620] width 1226 height 36
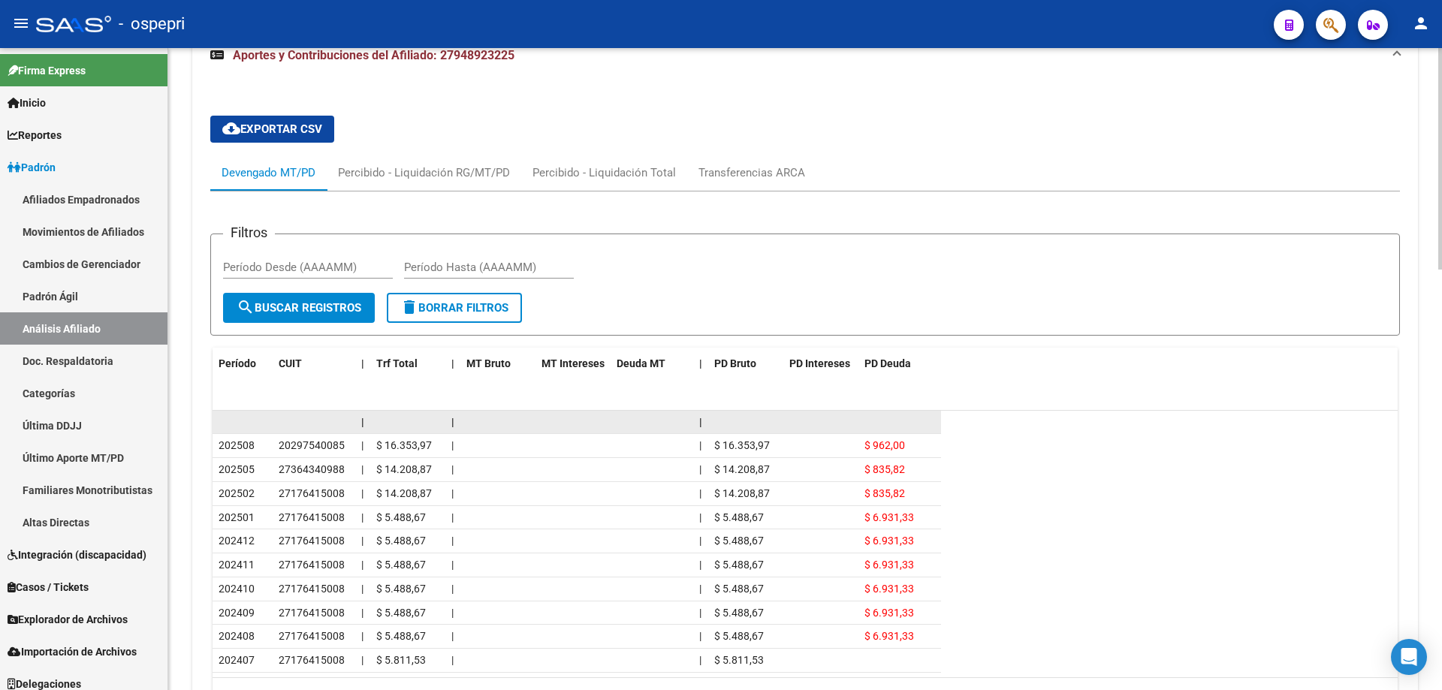
scroll to position [1135, 0]
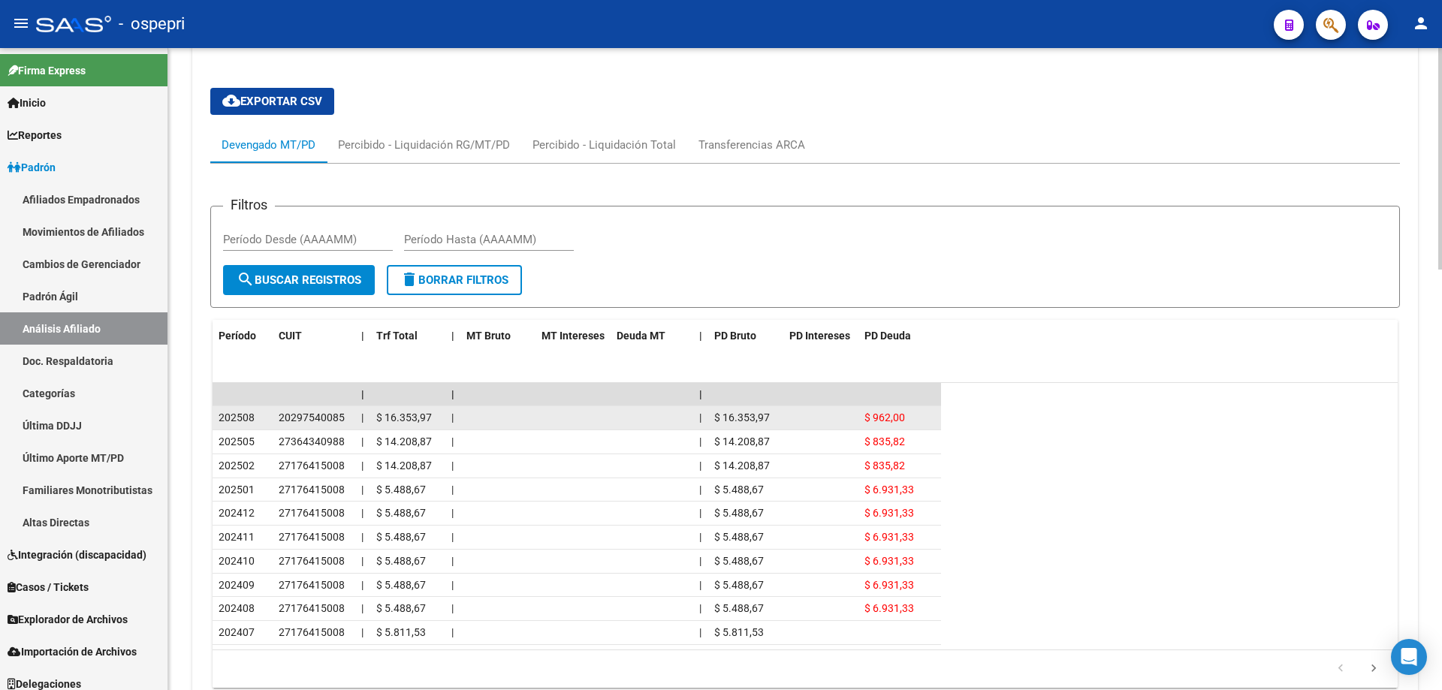
click at [317, 420] on span "20297540085" at bounding box center [312, 418] width 66 height 12
copy span "20297540085"
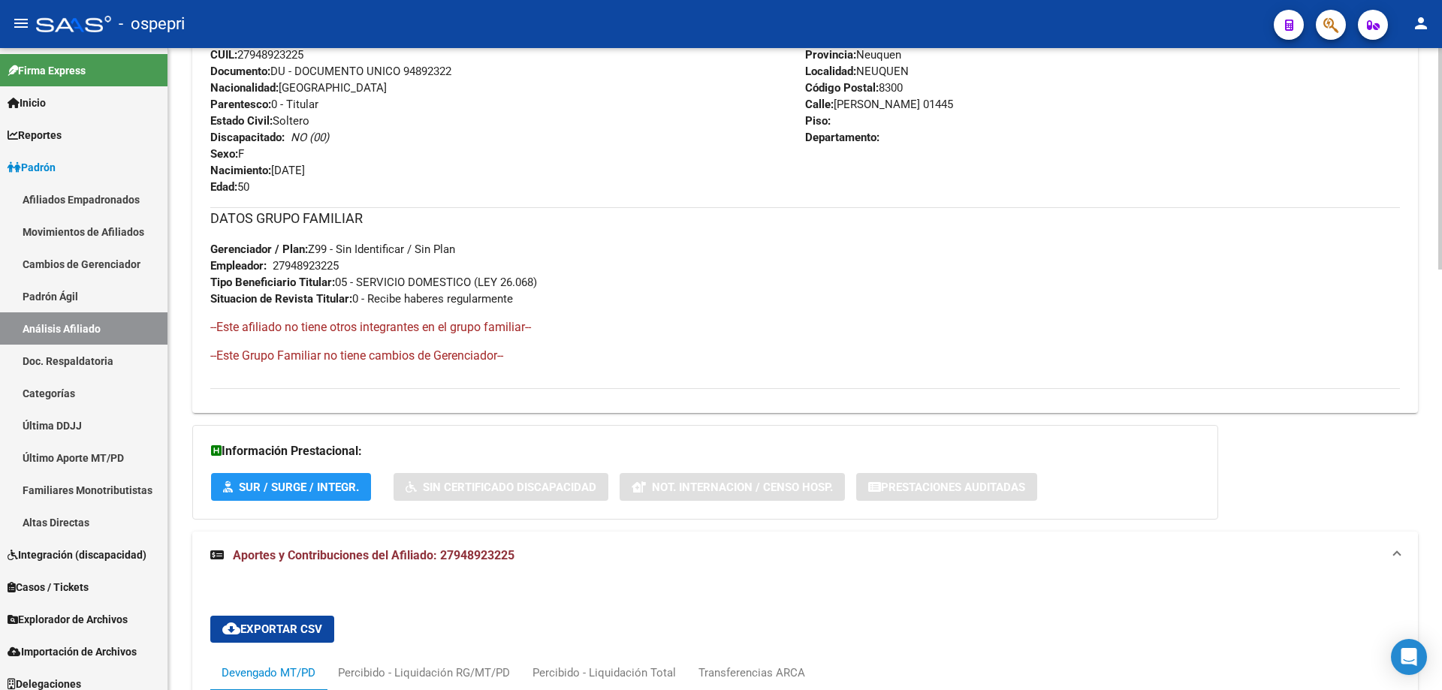
scroll to position [0, 0]
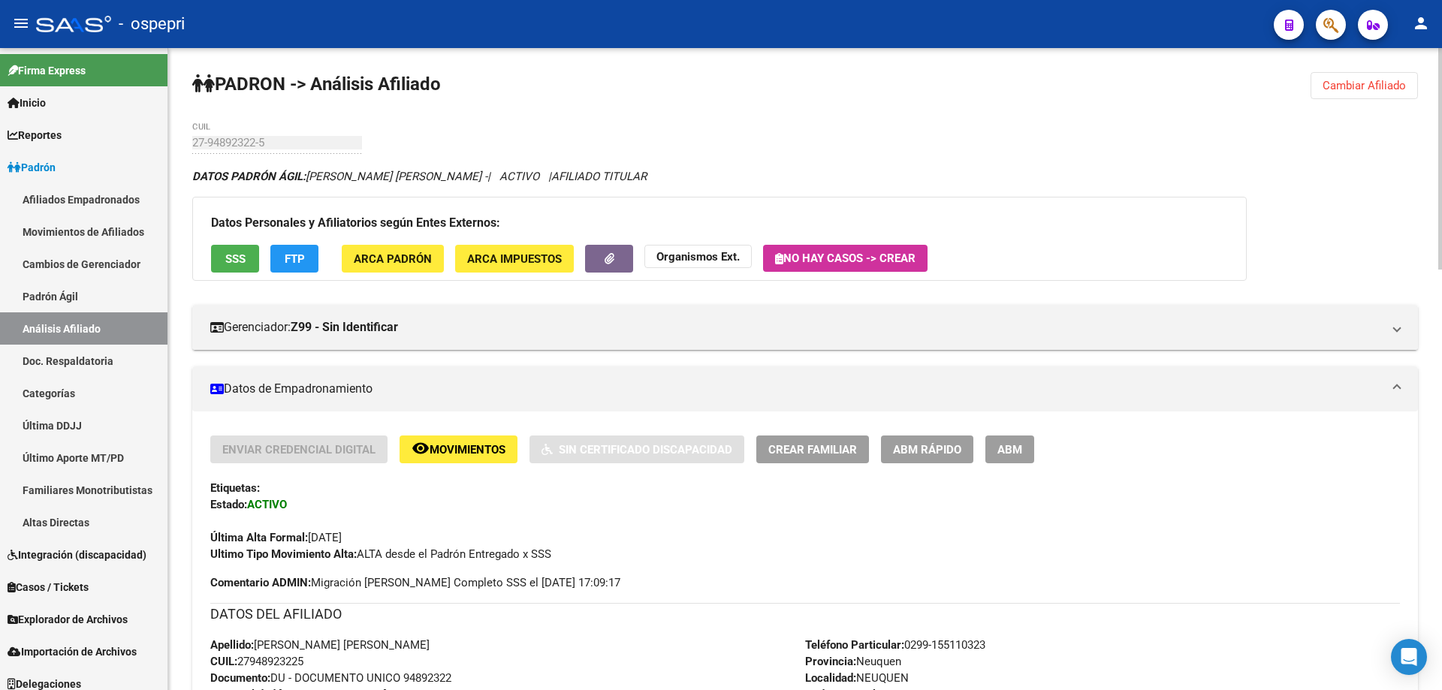
click at [1352, 74] on button "Cambiar Afiliado" at bounding box center [1364, 85] width 107 height 27
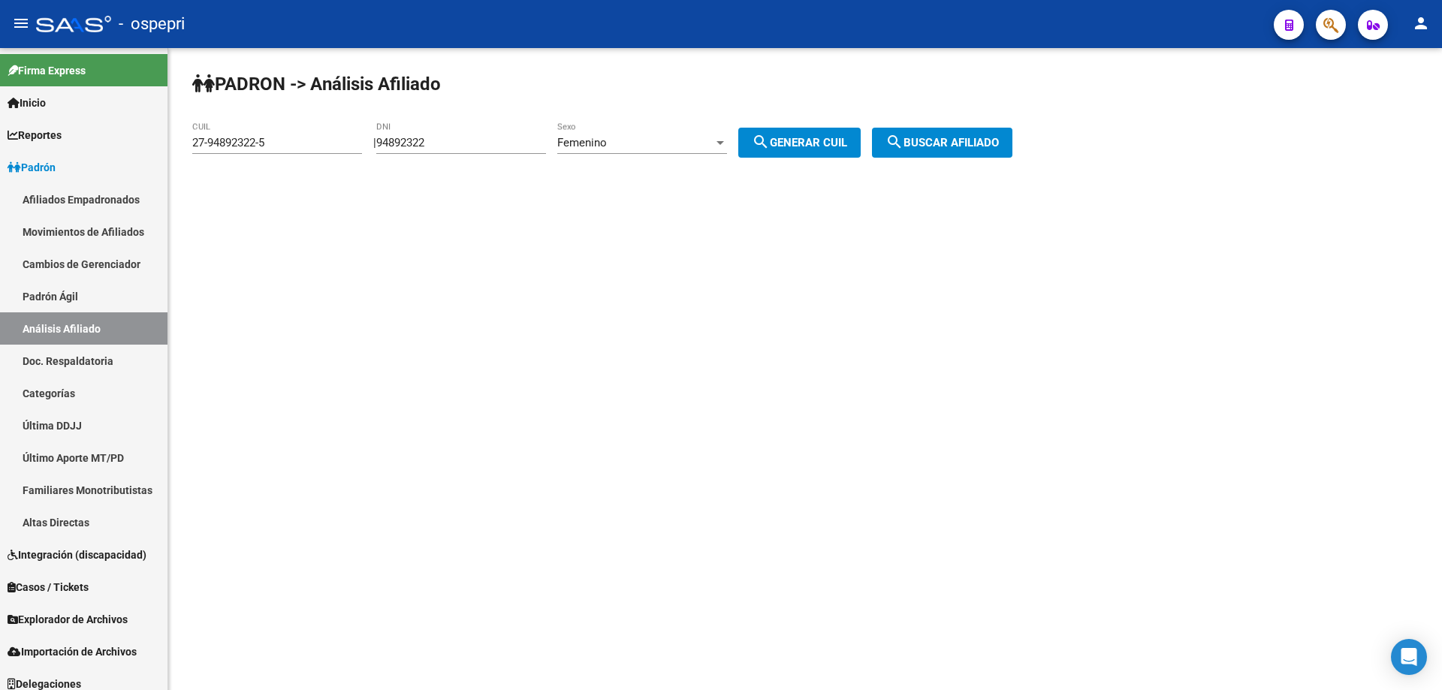
click at [430, 144] on input "94892322" at bounding box center [461, 143] width 170 height 14
paste input "33494334"
type input "33494334"
click at [672, 141] on div "Femenino" at bounding box center [635, 143] width 156 height 14
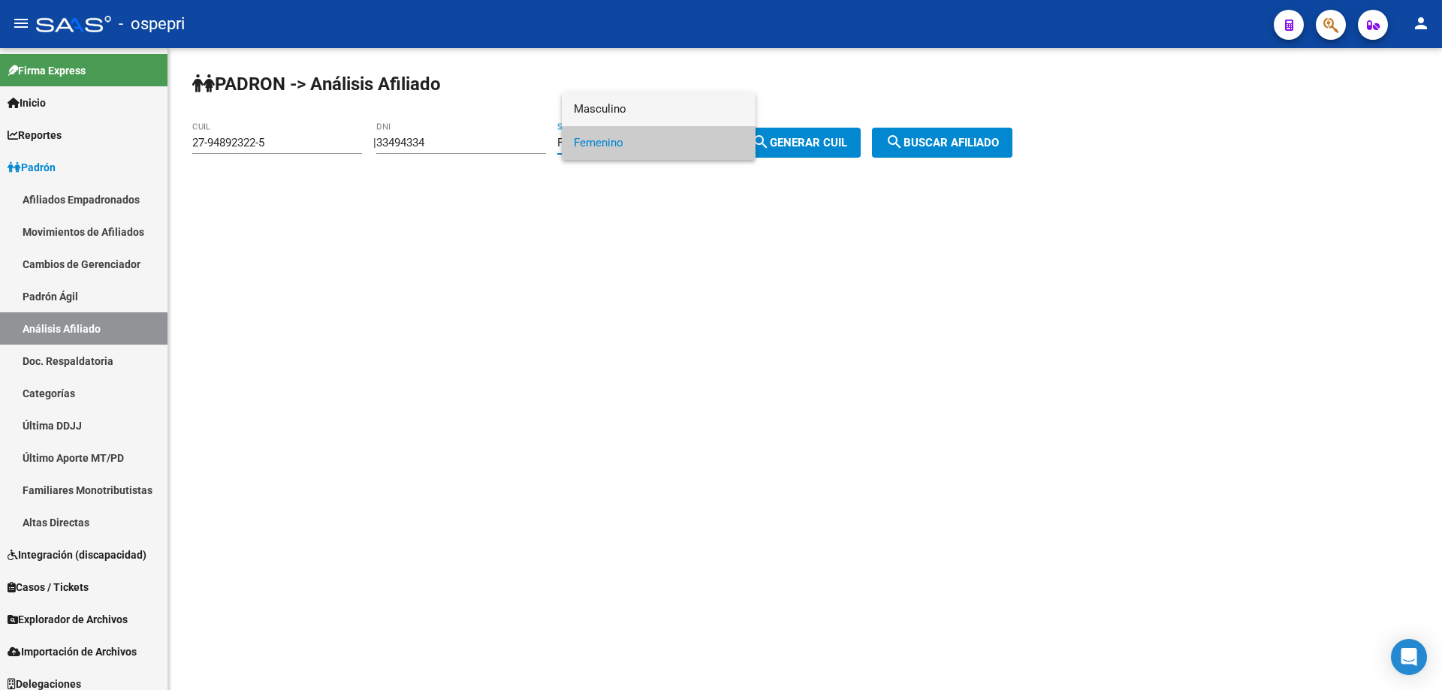
click at [675, 117] on span "Masculino" at bounding box center [659, 109] width 170 height 34
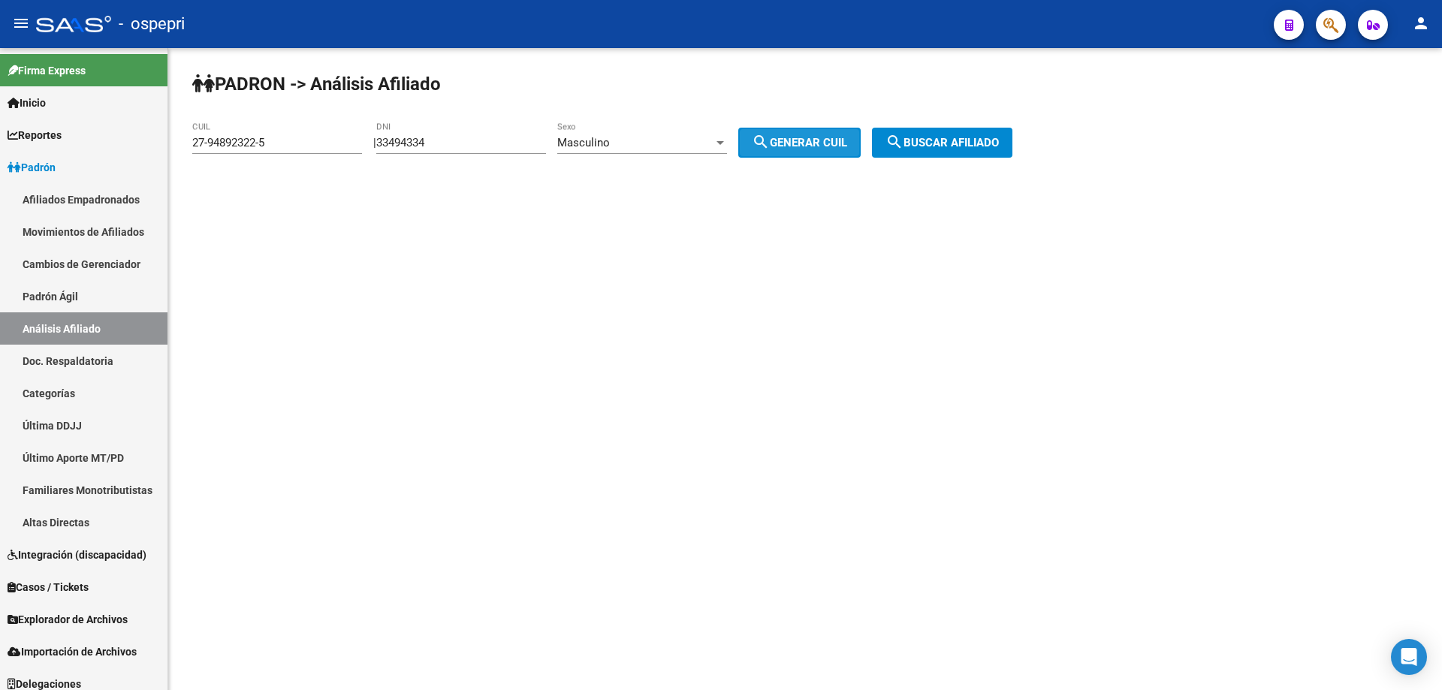
click at [847, 148] on span "search Generar CUIL" at bounding box center [799, 143] width 95 height 14
type input "20-33494334-9"
click at [953, 144] on span "search Buscar afiliado" at bounding box center [942, 143] width 113 height 14
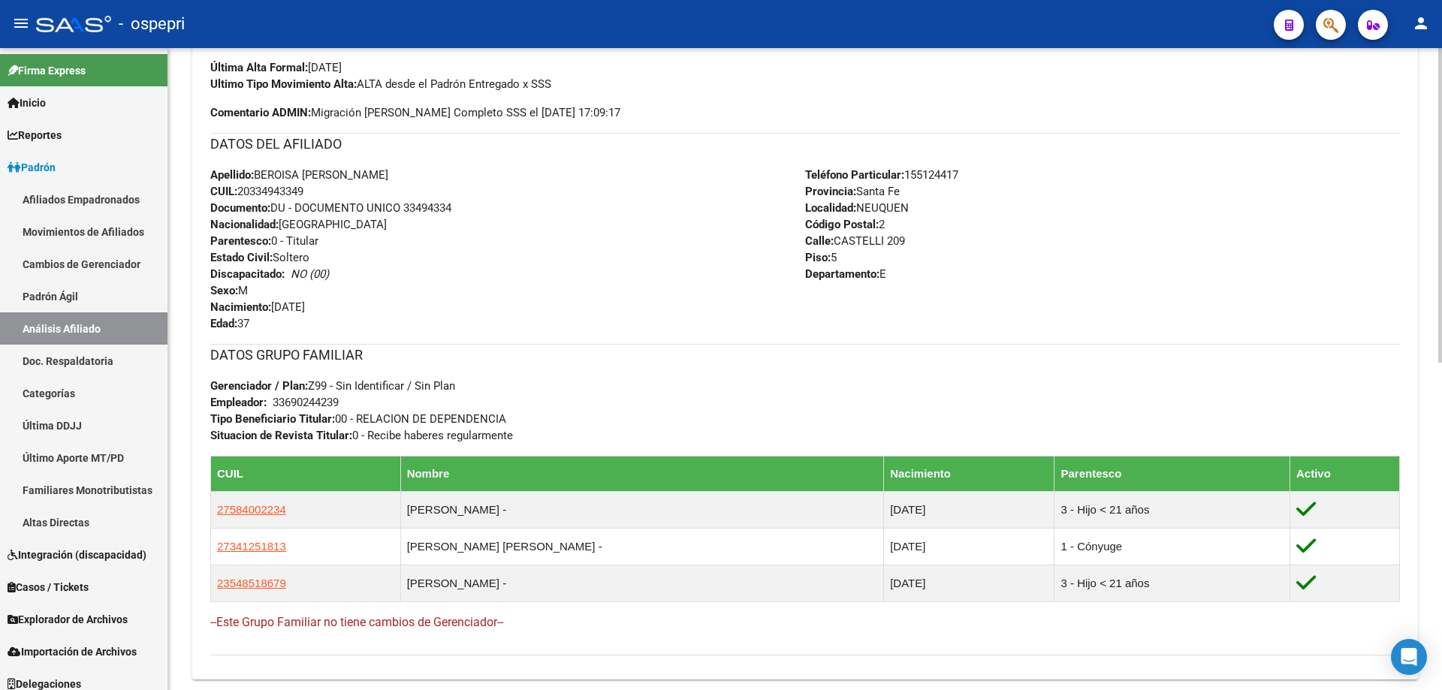
scroll to position [667, 0]
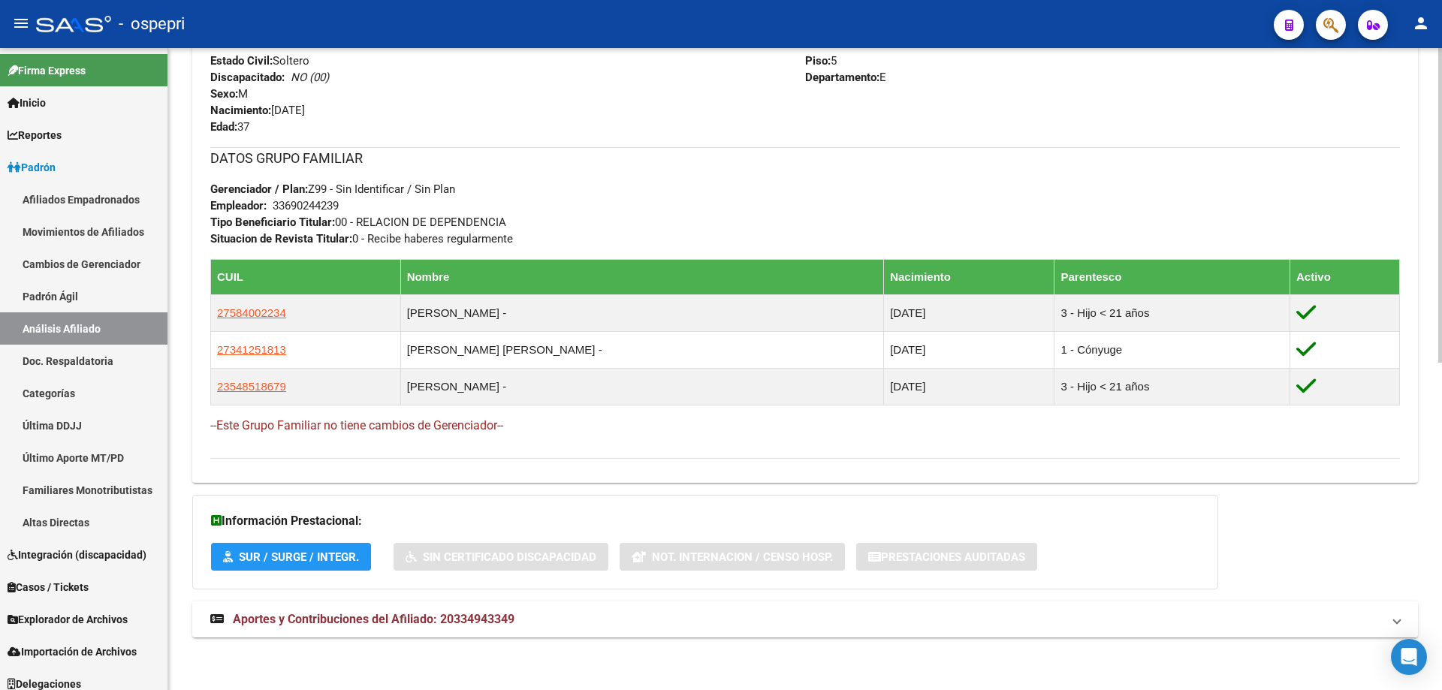
click at [444, 619] on span "Aportes y Contribuciones del Afiliado: 20334943349" at bounding box center [374, 619] width 282 height 14
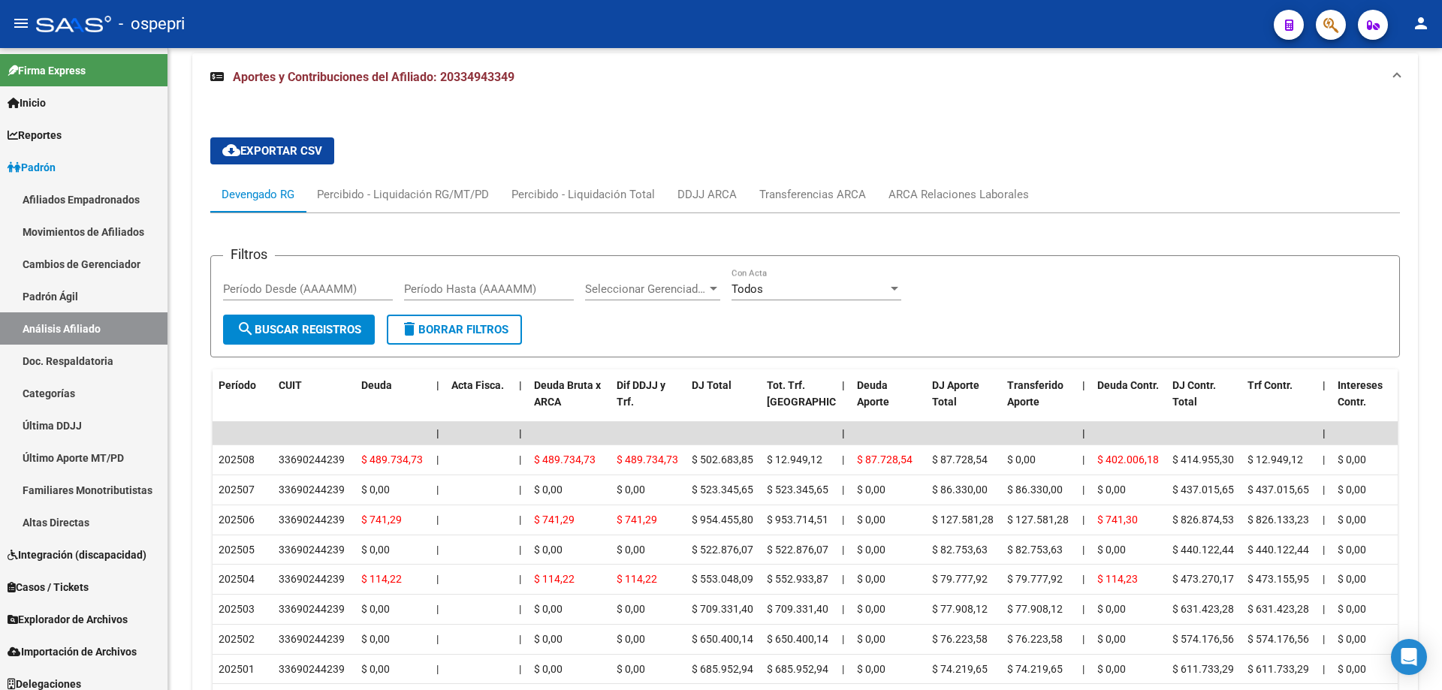
scroll to position [1255, 0]
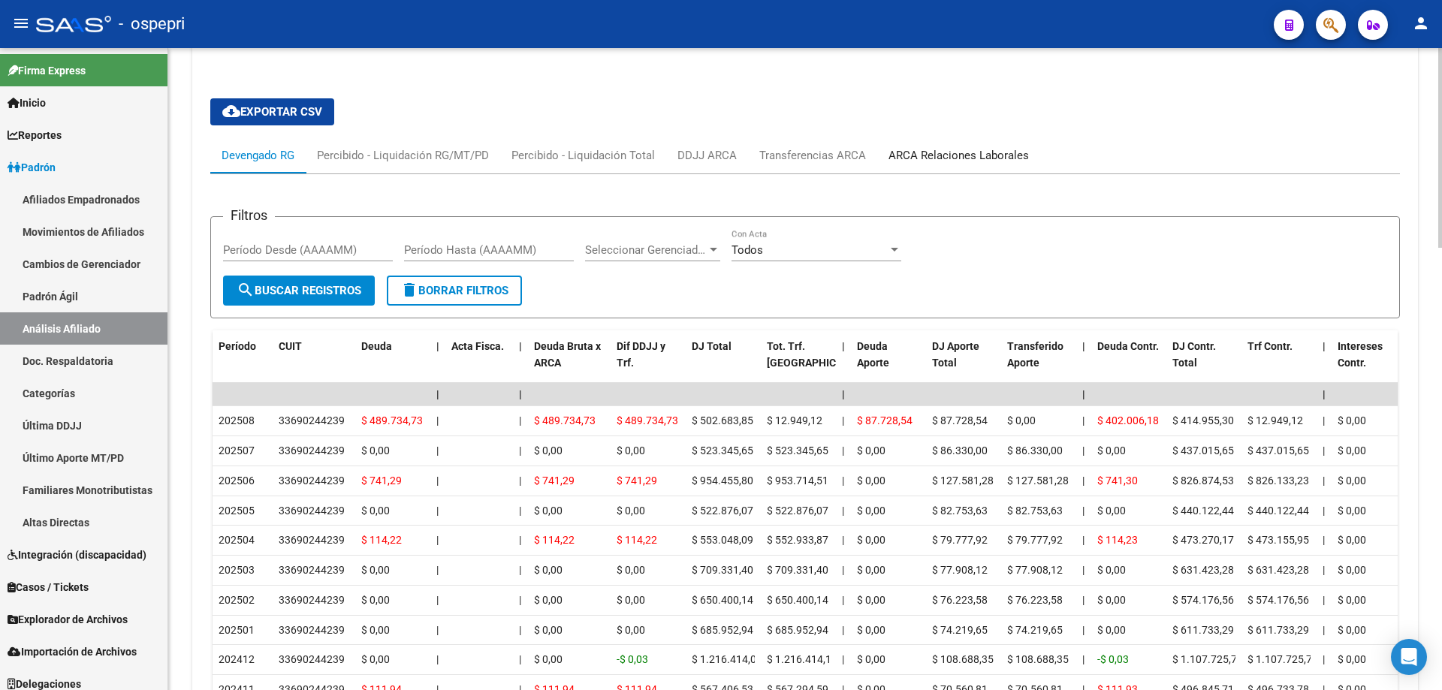
click at [960, 151] on div "ARCA Relaciones Laborales" at bounding box center [959, 155] width 140 height 17
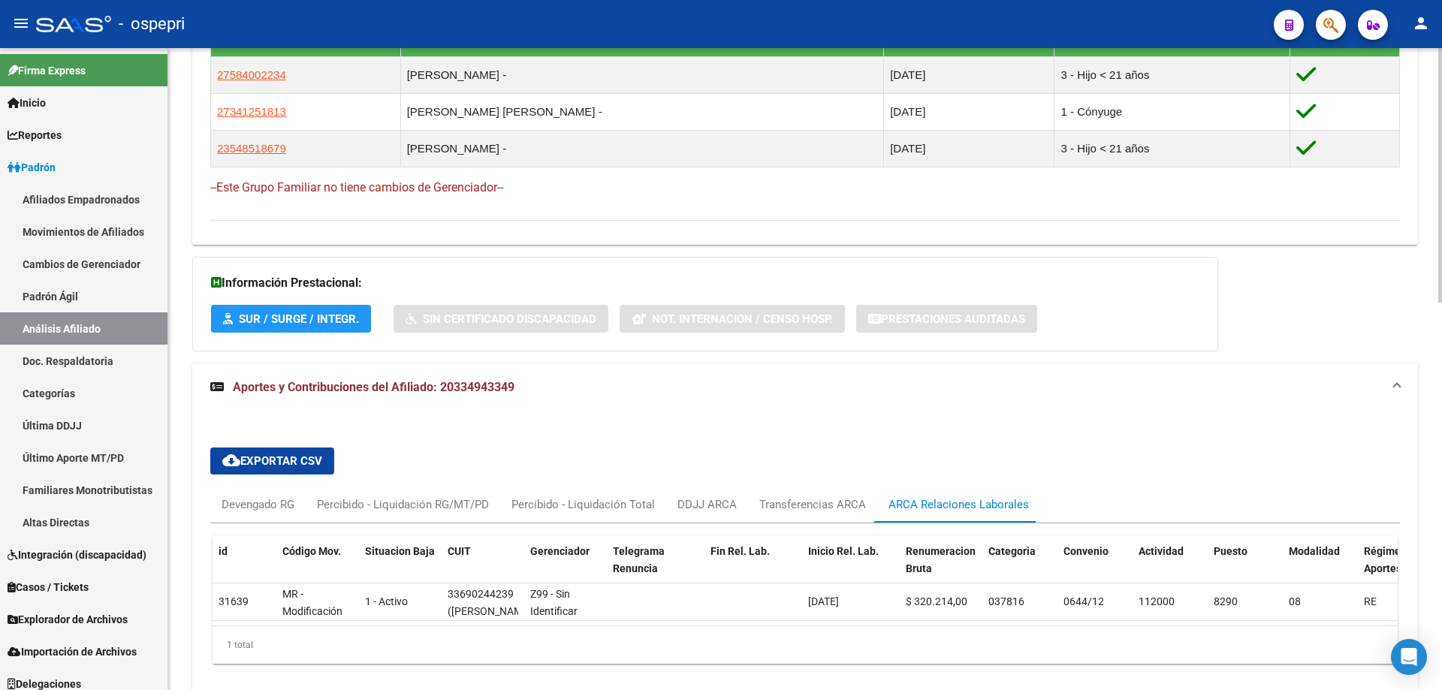
scroll to position [979, 0]
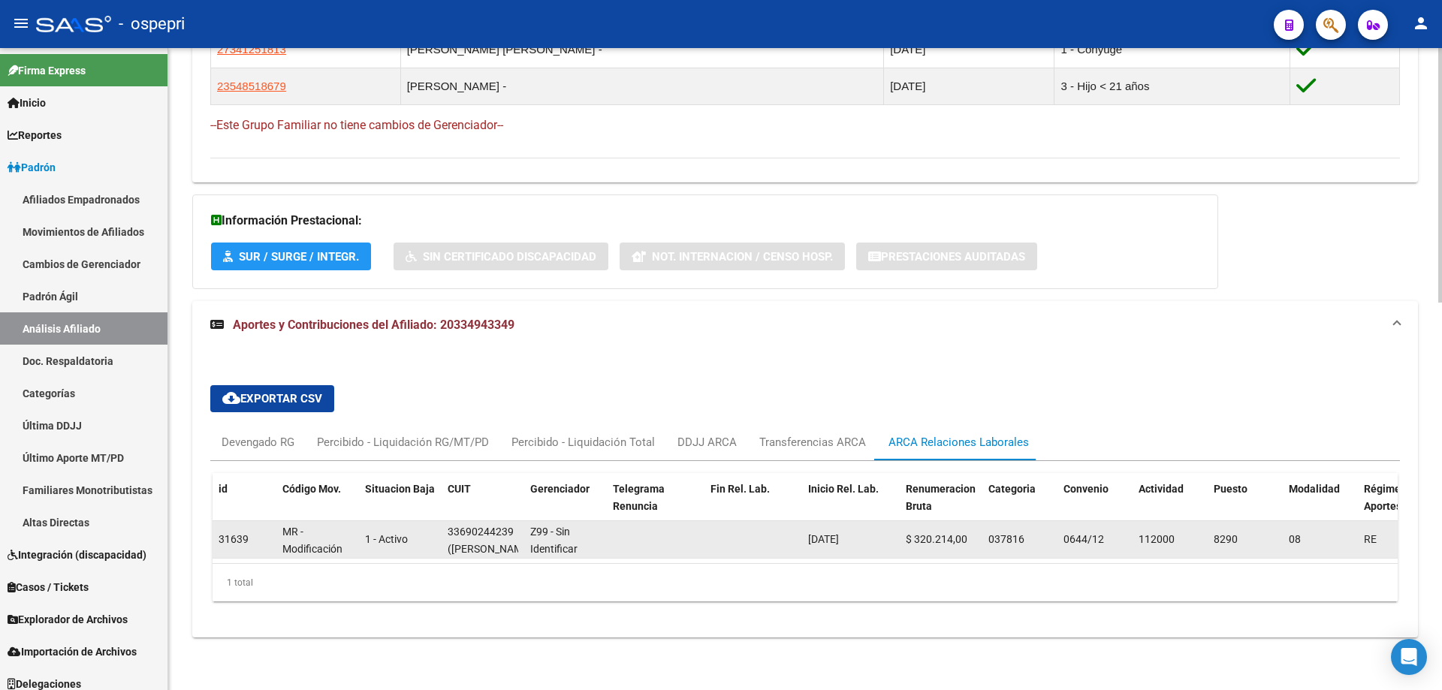
click at [476, 524] on div "33690244239" at bounding box center [481, 532] width 66 height 17
